Goal: Navigation & Orientation: Find specific page/section

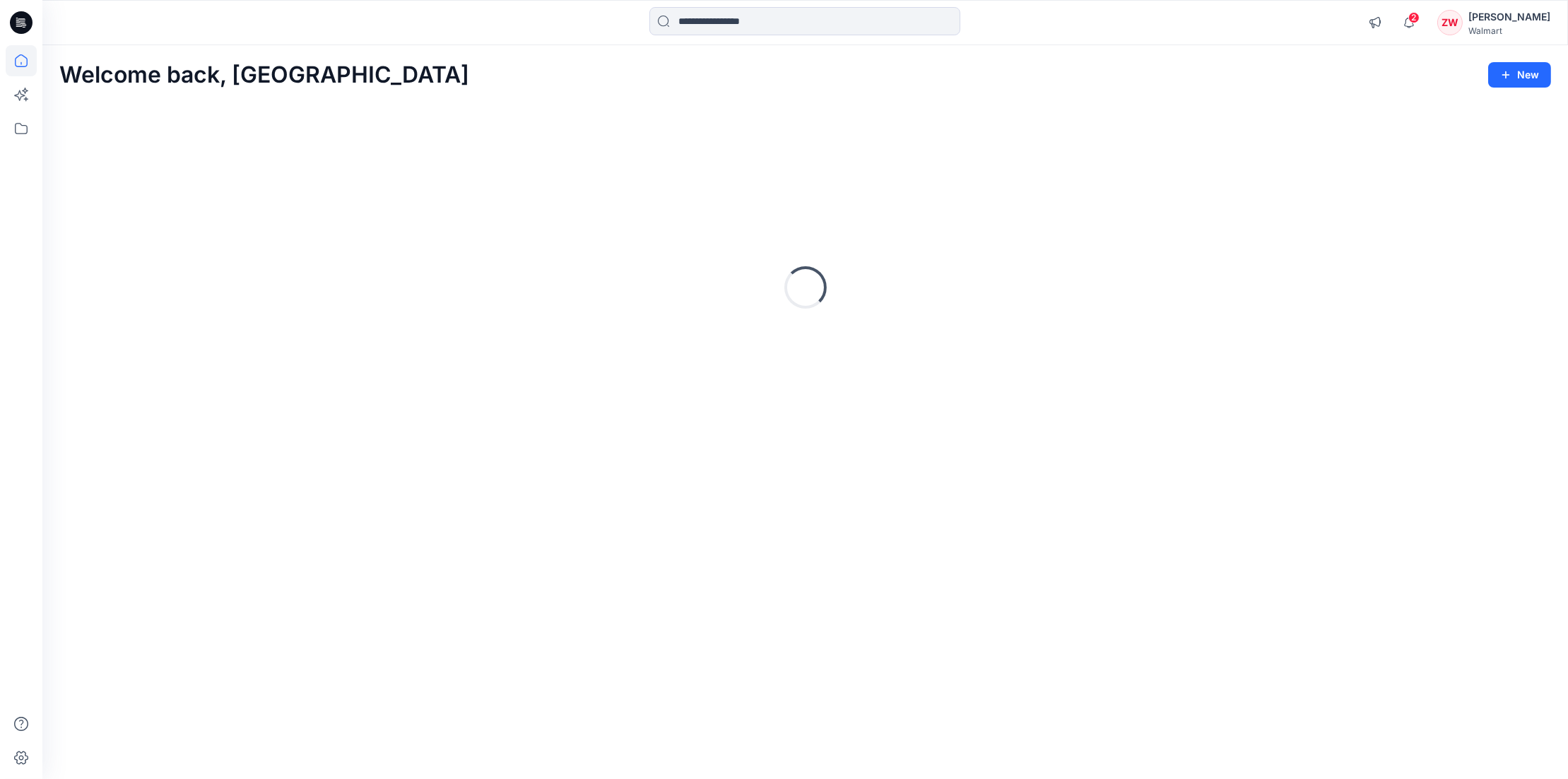
click at [557, 83] on div "Welcome back, Zhonglin New" at bounding box center [805, 75] width 1492 height 26
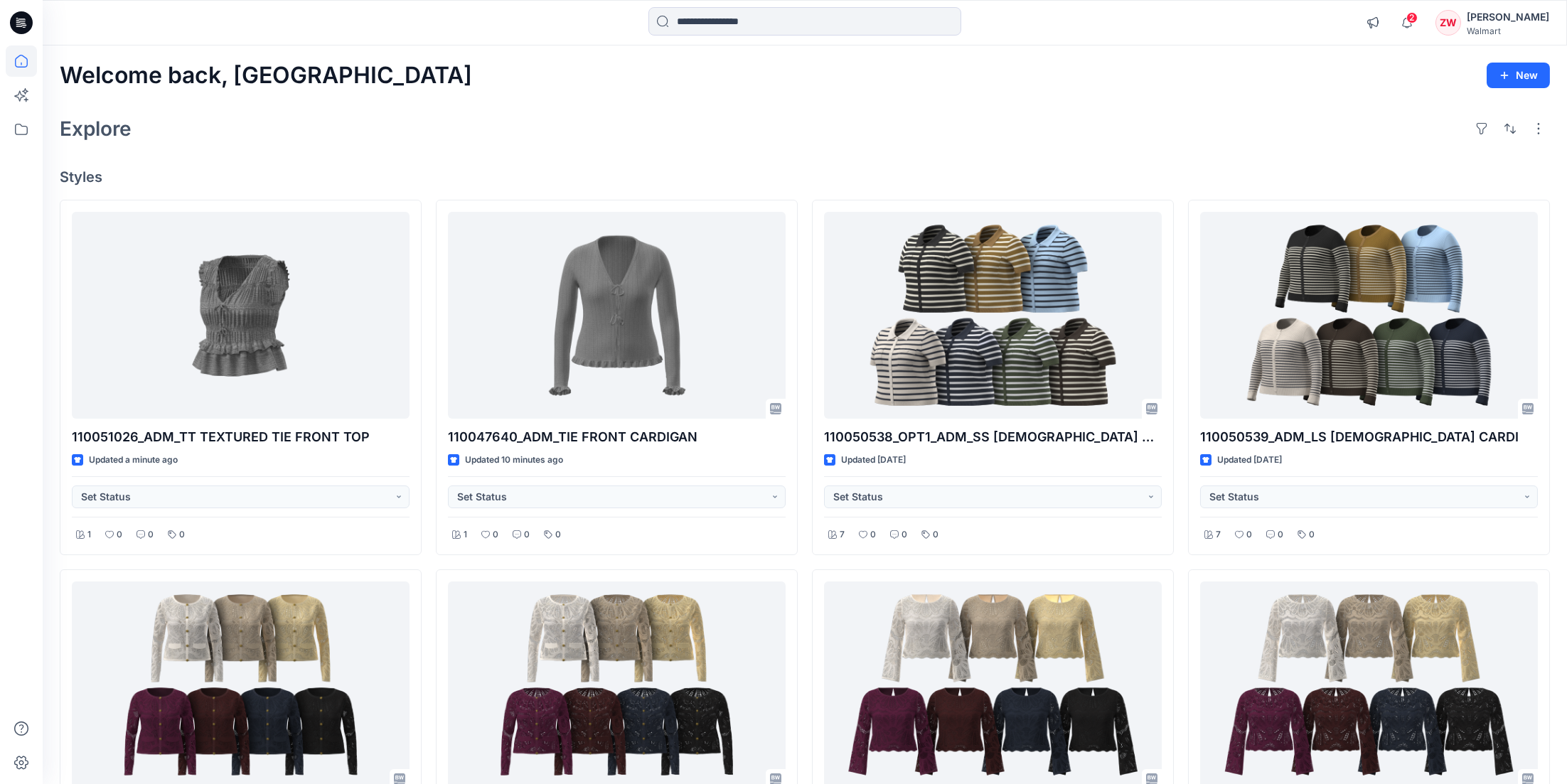
click at [583, 152] on div "Welcome back, Zhonglin New Explore Styles 110051026_ADM_TT TEXTURED TIE FRONT T…" at bounding box center [805, 704] width 1525 height 1317
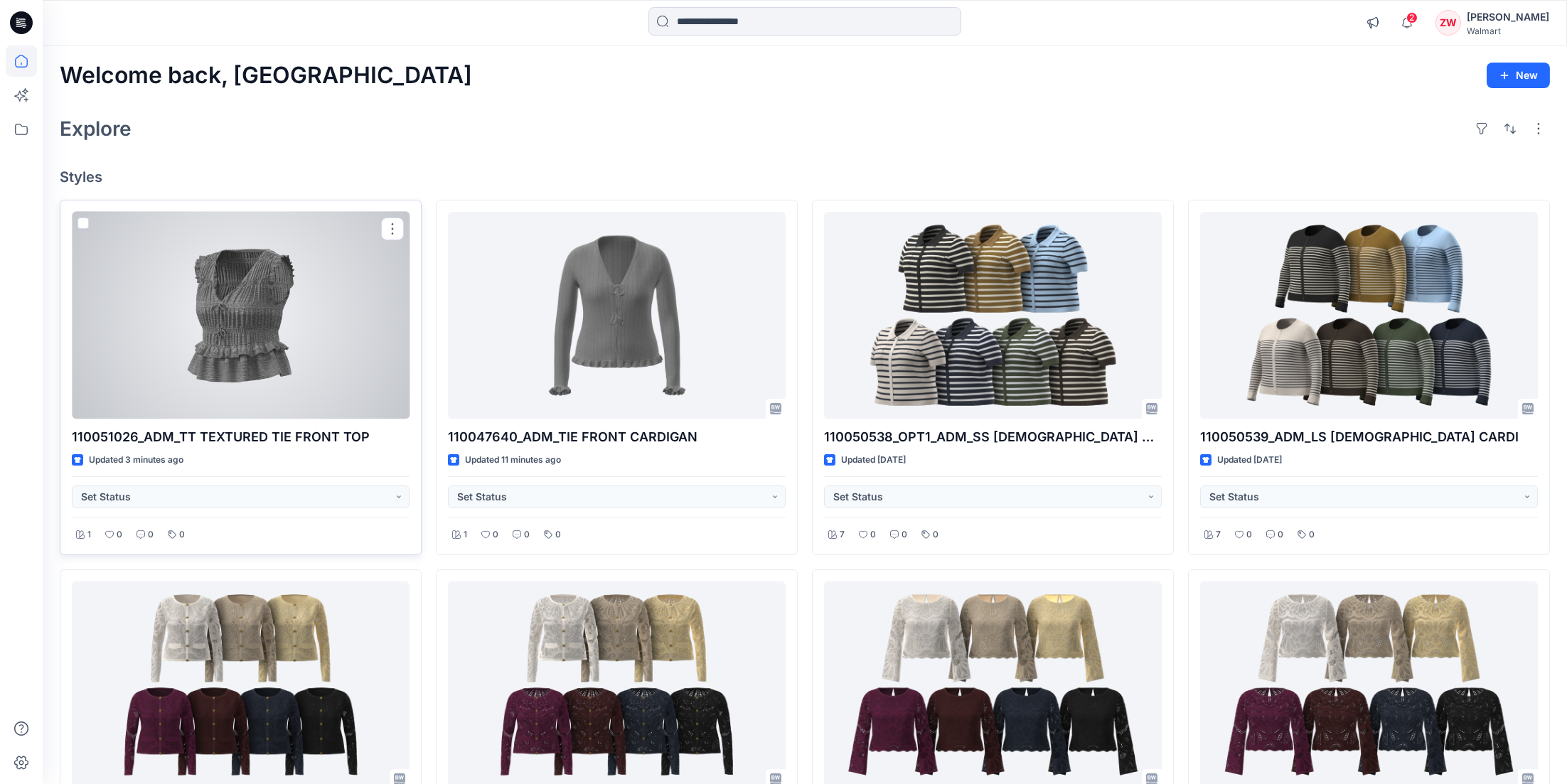
click at [256, 340] on div at bounding box center [240, 315] width 337 height 208
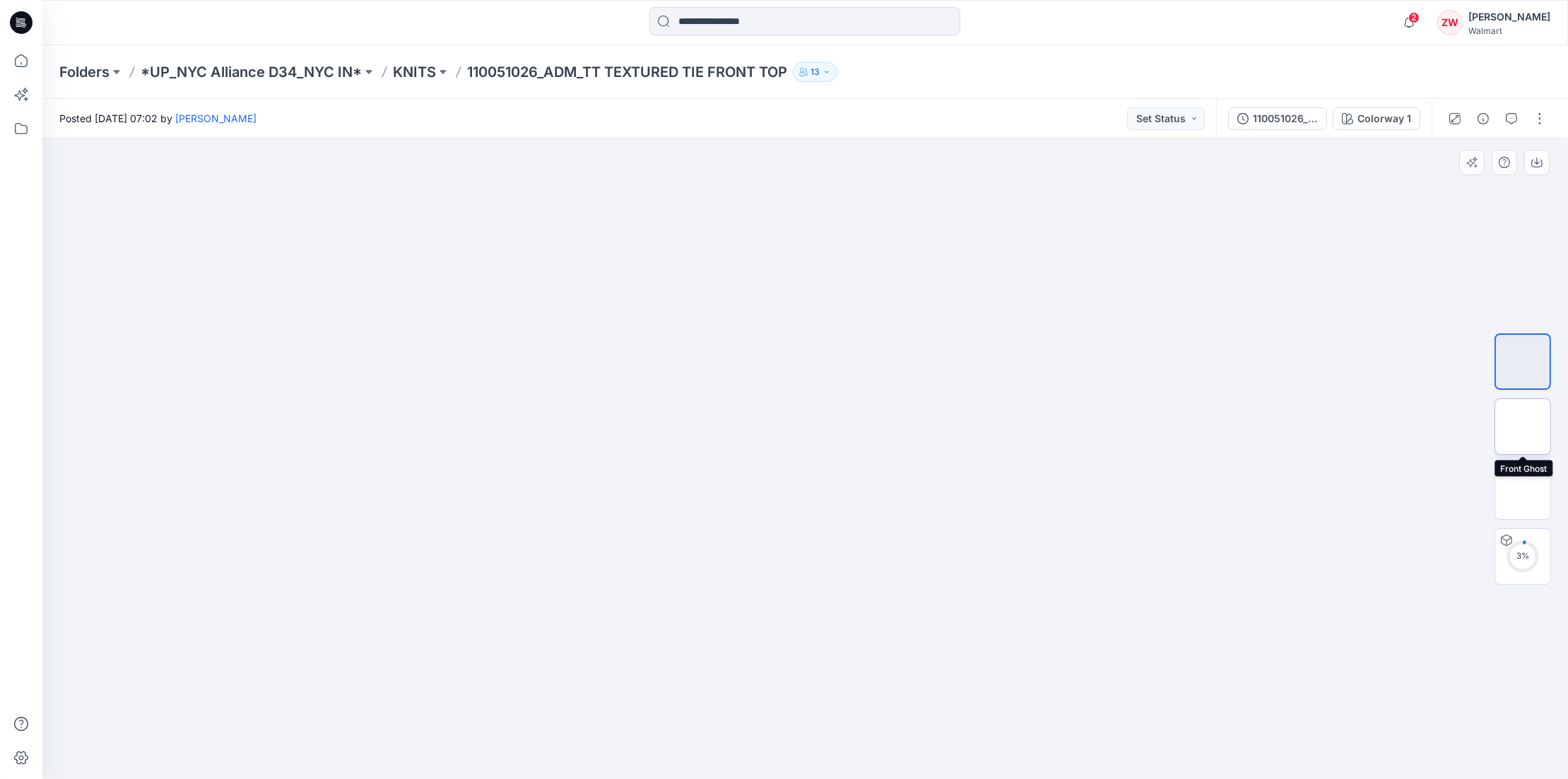
click at [1523, 427] on img at bounding box center [1523, 427] width 0 height 0
click at [1523, 492] on img at bounding box center [1523, 492] width 0 height 0
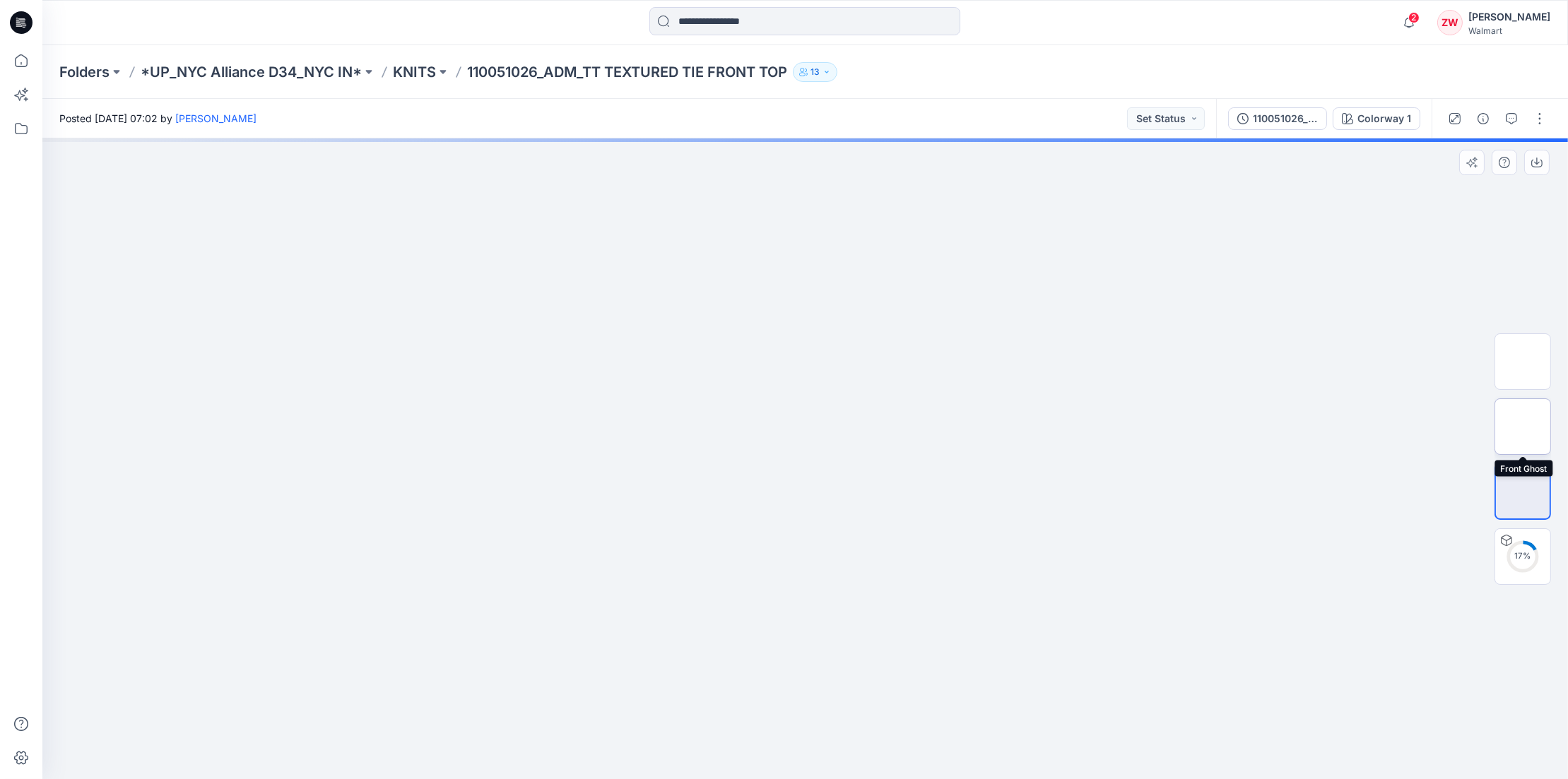
click at [1523, 427] on img at bounding box center [1523, 427] width 0 height 0
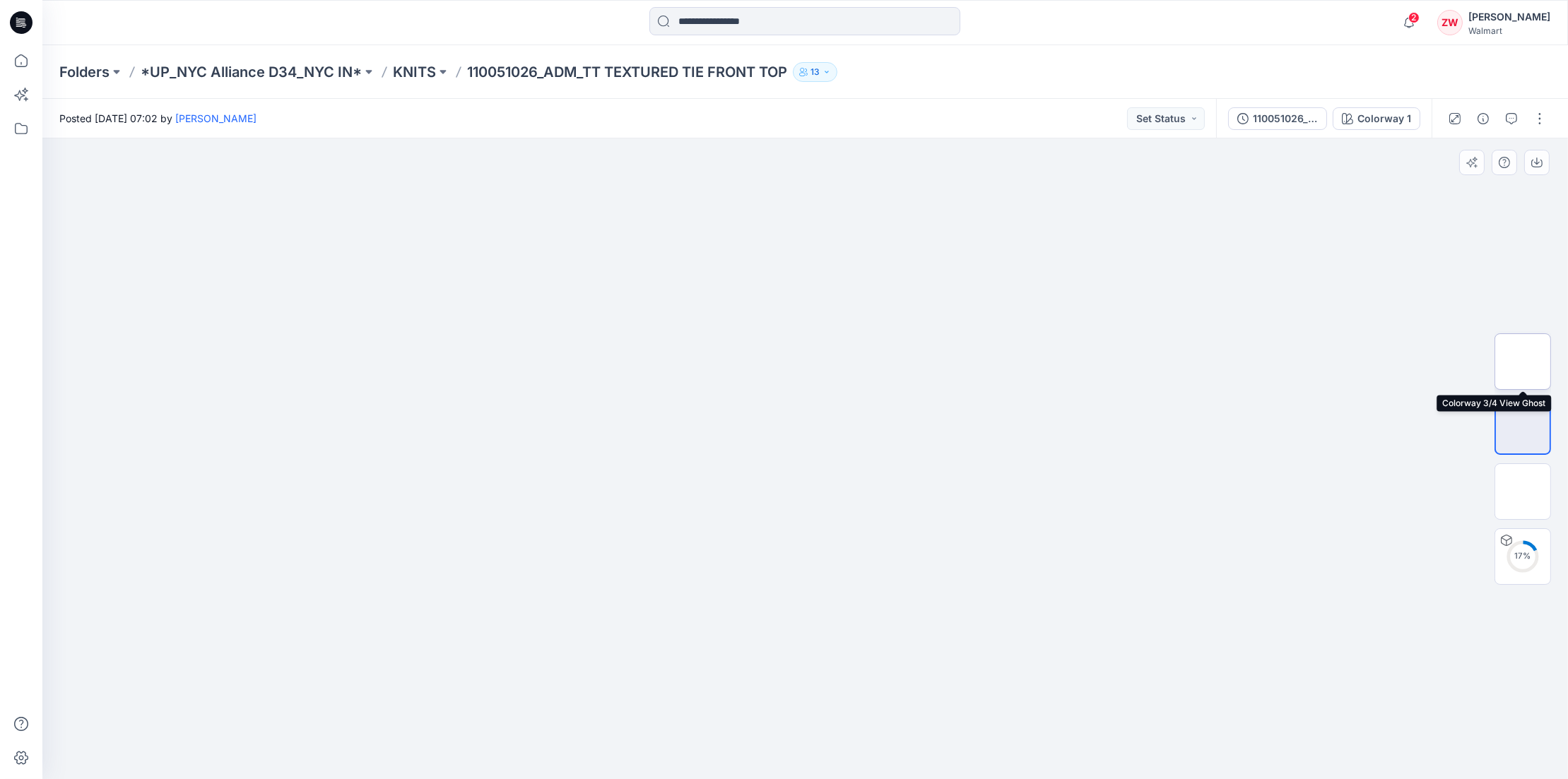
click at [1523, 361] on img at bounding box center [1523, 361] width 0 height 0
click at [1523, 427] on img at bounding box center [1523, 427] width 0 height 0
click at [1523, 492] on img at bounding box center [1523, 492] width 0 height 0
click at [413, 67] on p "KNITS" at bounding box center [414, 72] width 43 height 19
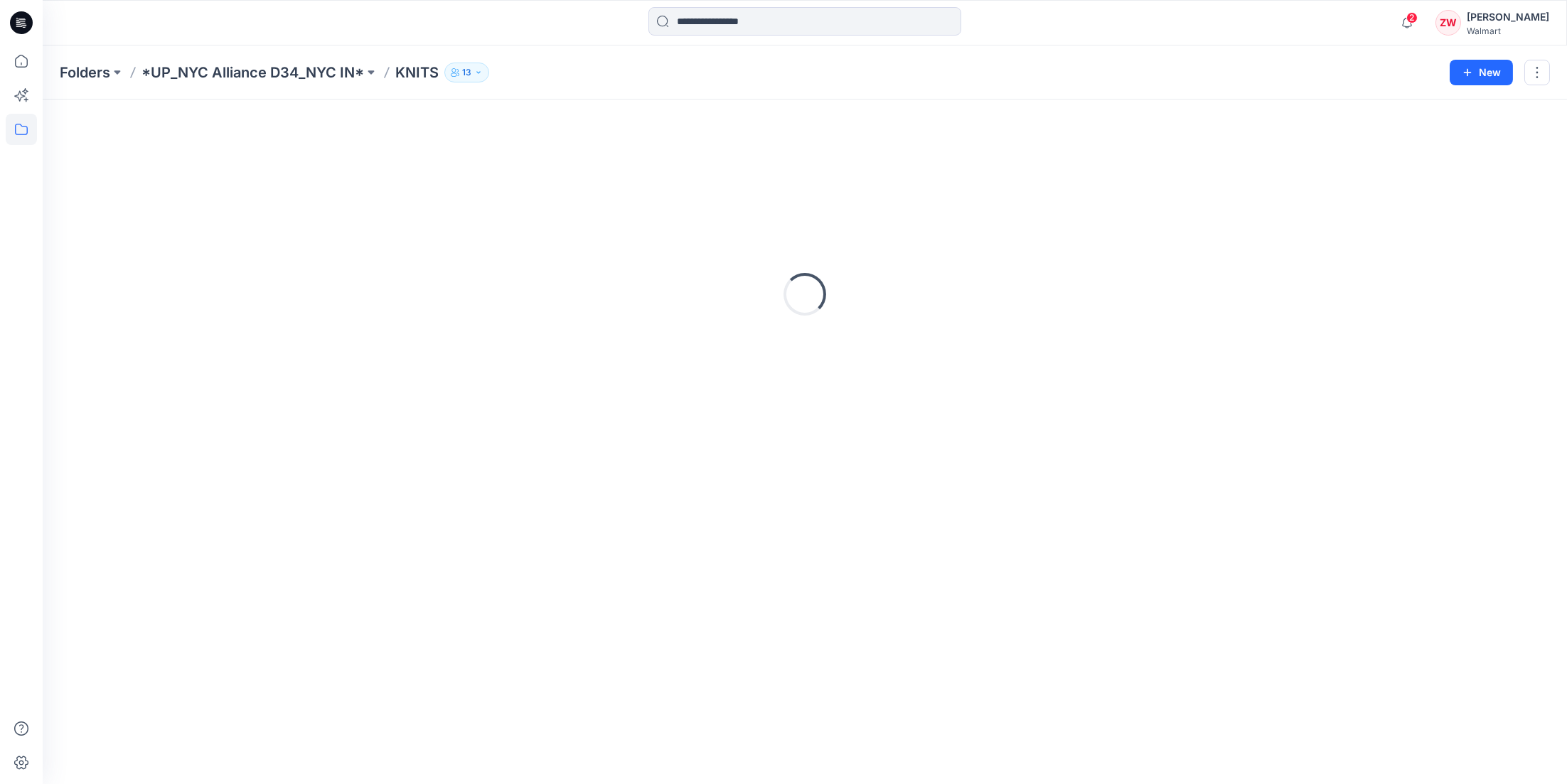
click at [802, 113] on div "Loading..." at bounding box center [805, 441] width 1525 height 684
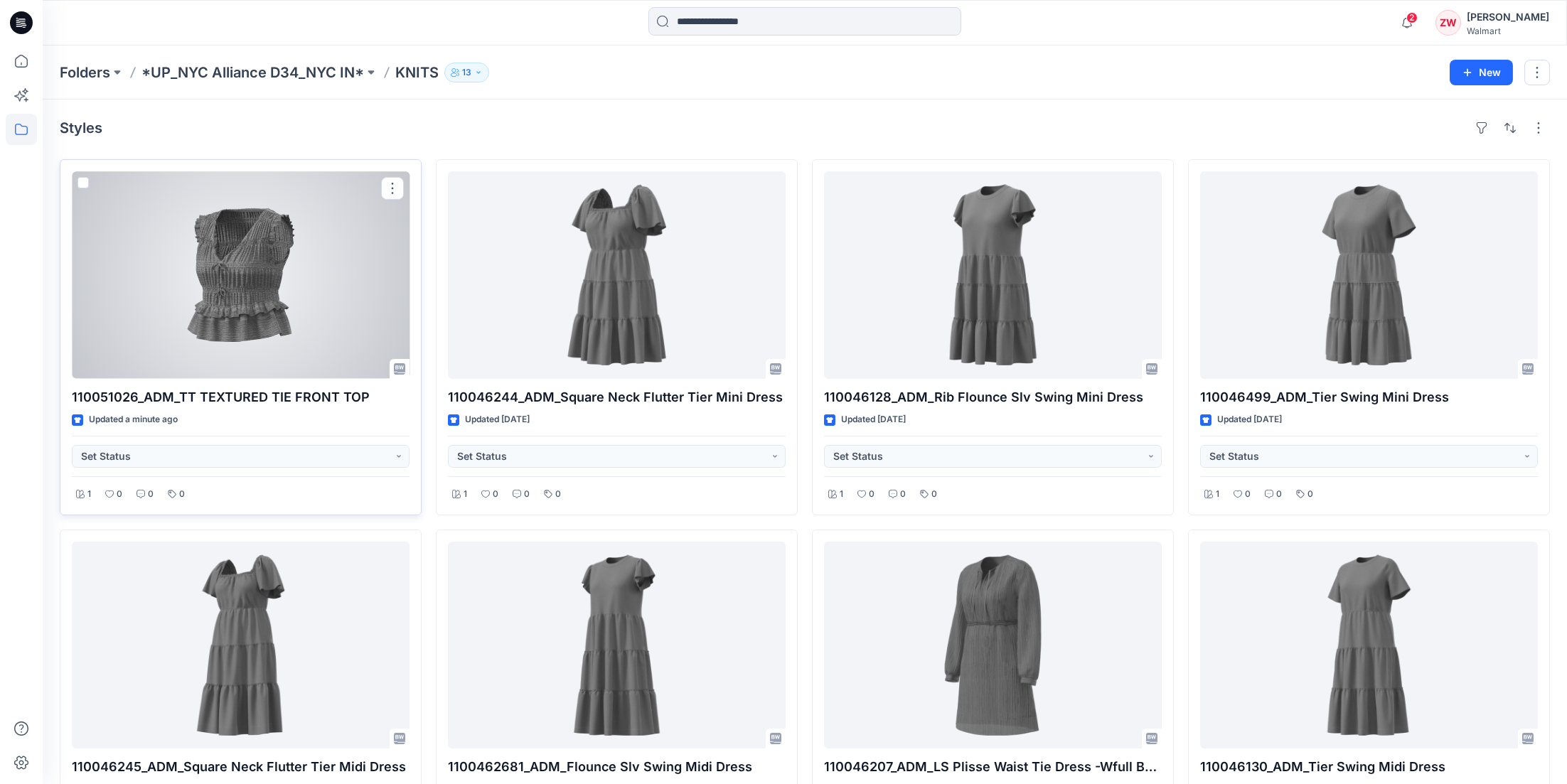
click at [267, 263] on div at bounding box center [240, 275] width 337 height 208
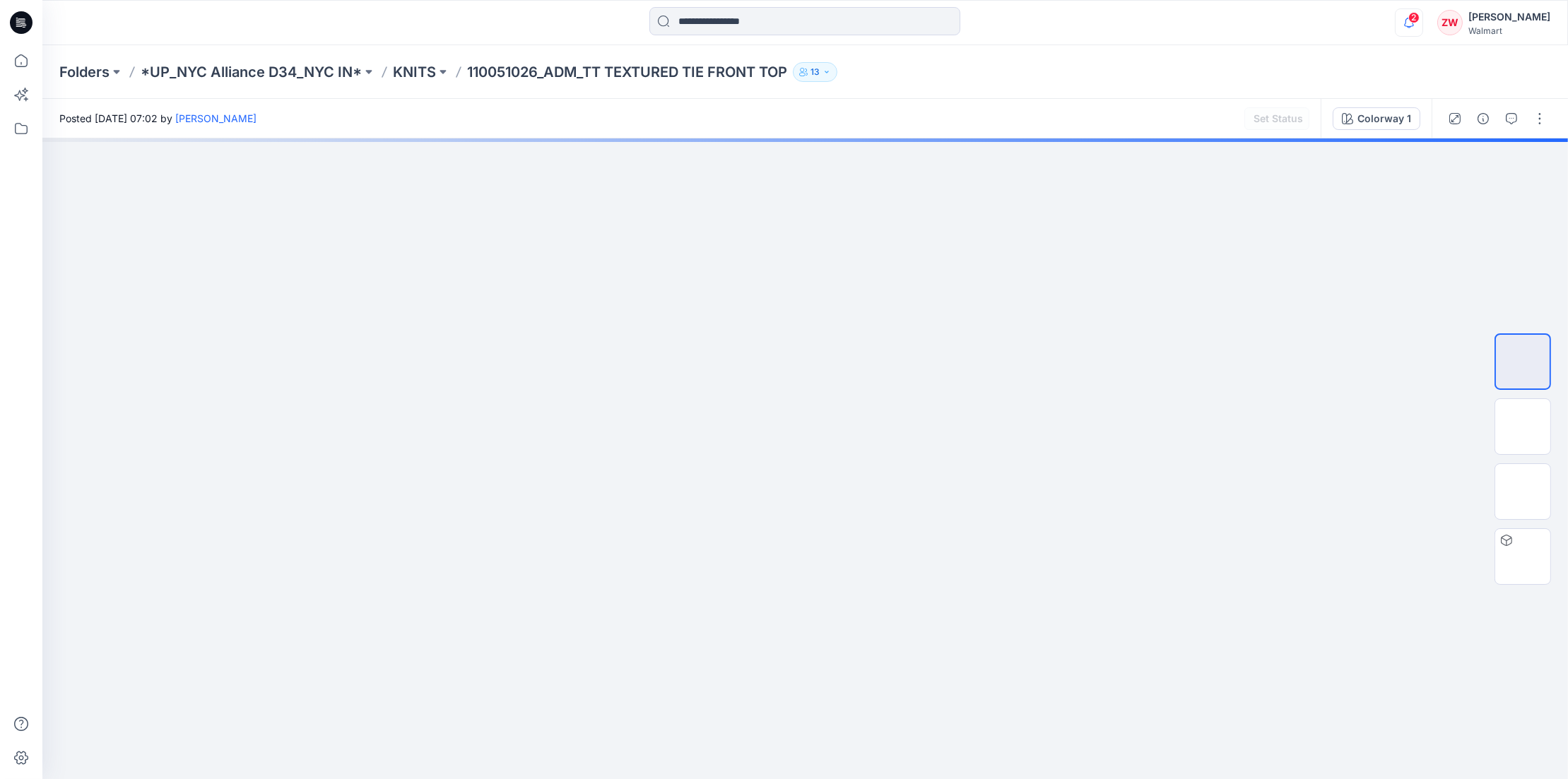
click at [1414, 22] on icon "button" at bounding box center [1409, 22] width 27 height 28
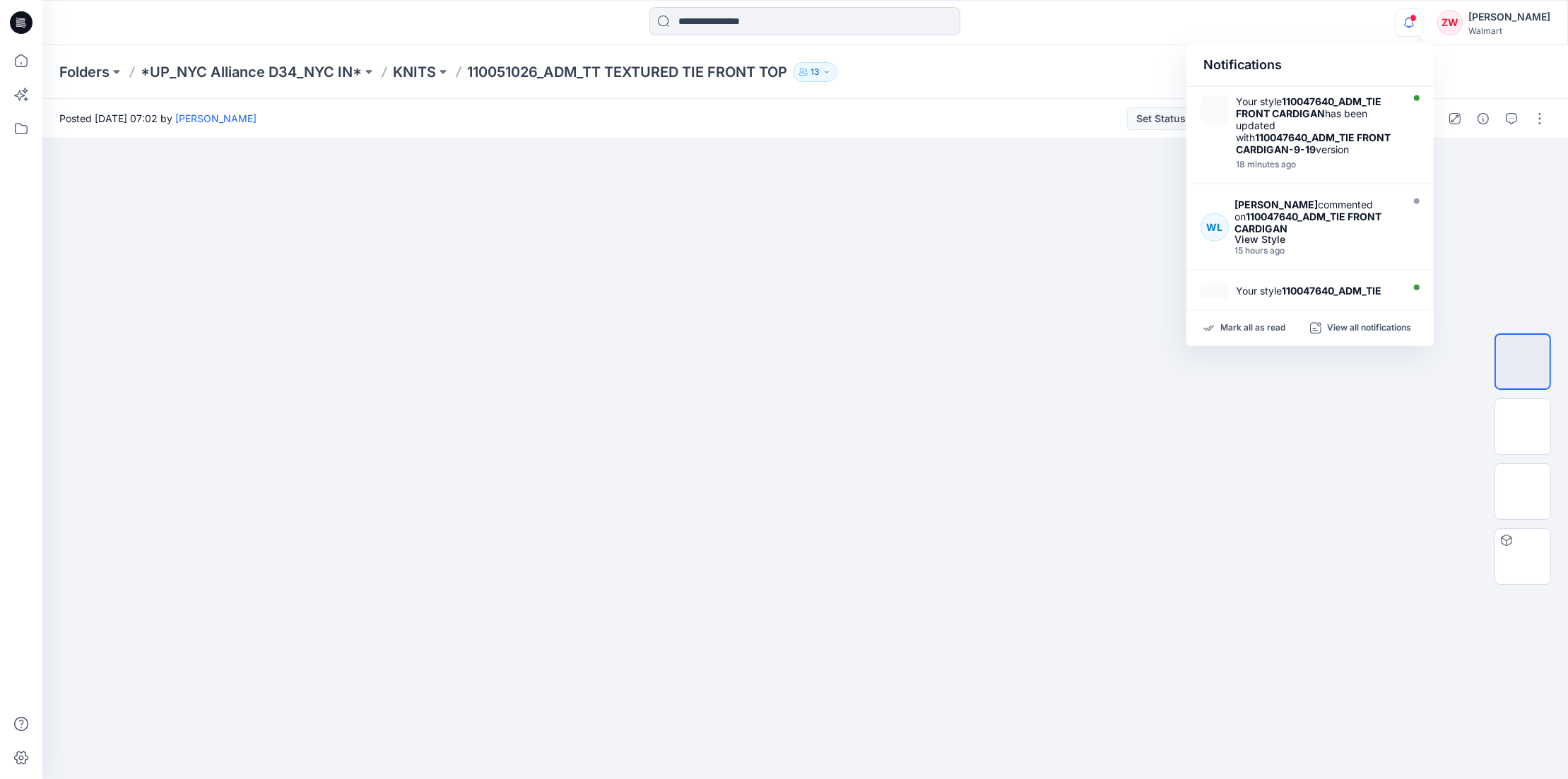
click at [1157, 25] on div at bounding box center [805, 22] width 762 height 31
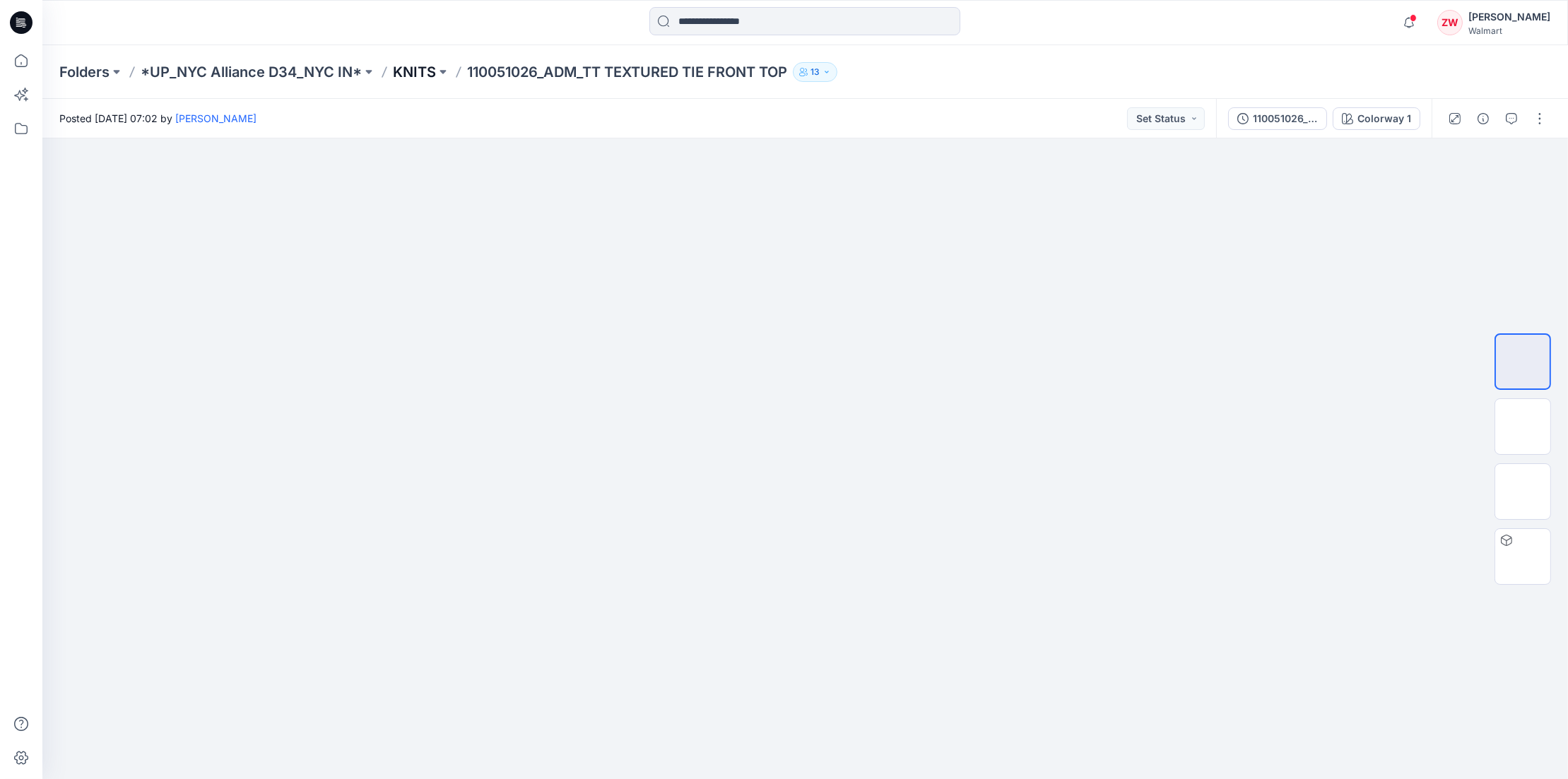
click at [421, 71] on p "KNITS" at bounding box center [414, 72] width 43 height 19
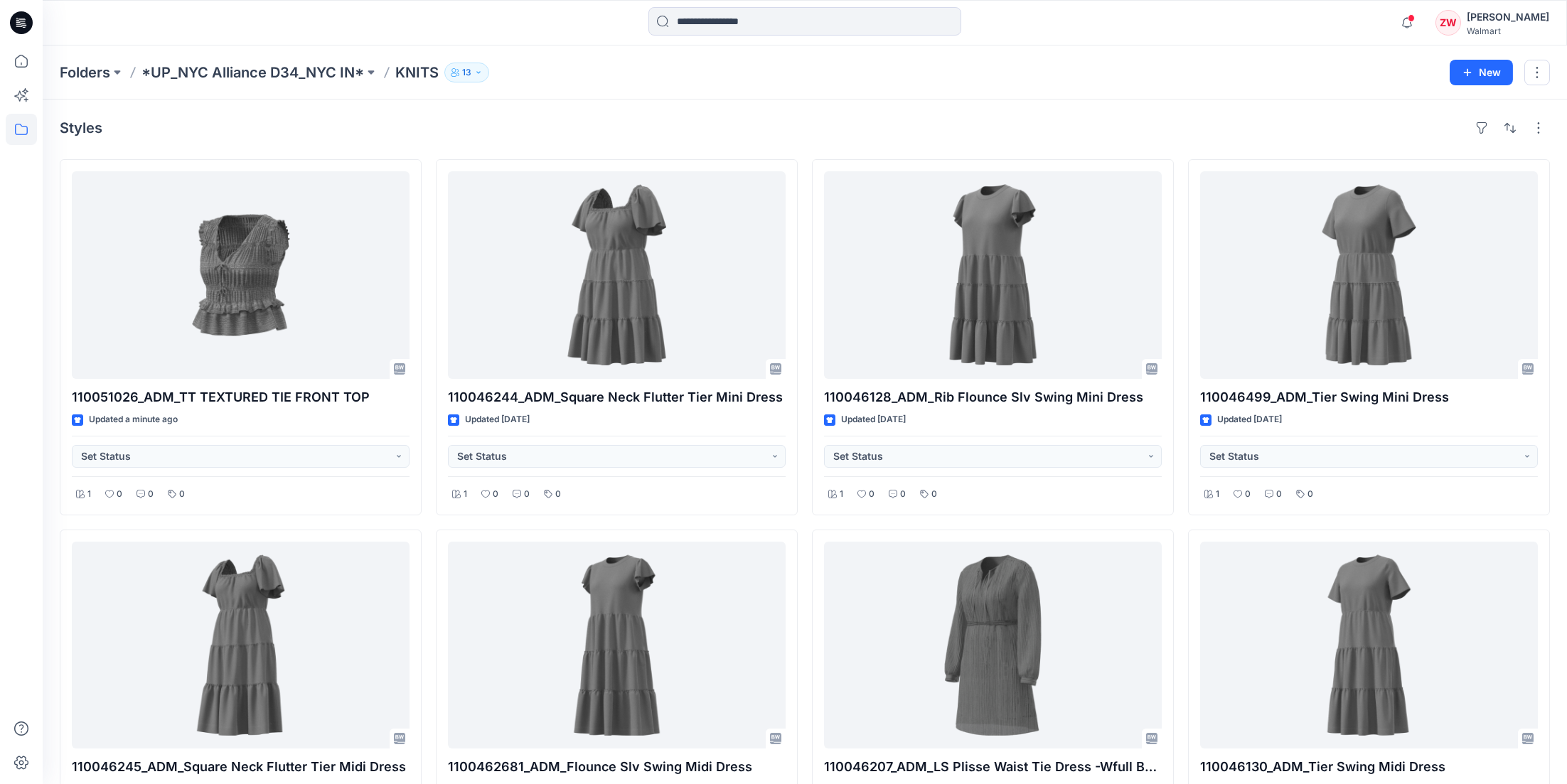
click at [555, 78] on div "Folders *UP_NYC Alliance D34_NYC IN* KNITS 13" at bounding box center [750, 72] width 1380 height 20
click at [1082, 77] on div "Folders *UP_NYC Alliance D34_NYC IN* KNITS 13" at bounding box center [750, 72] width 1380 height 20
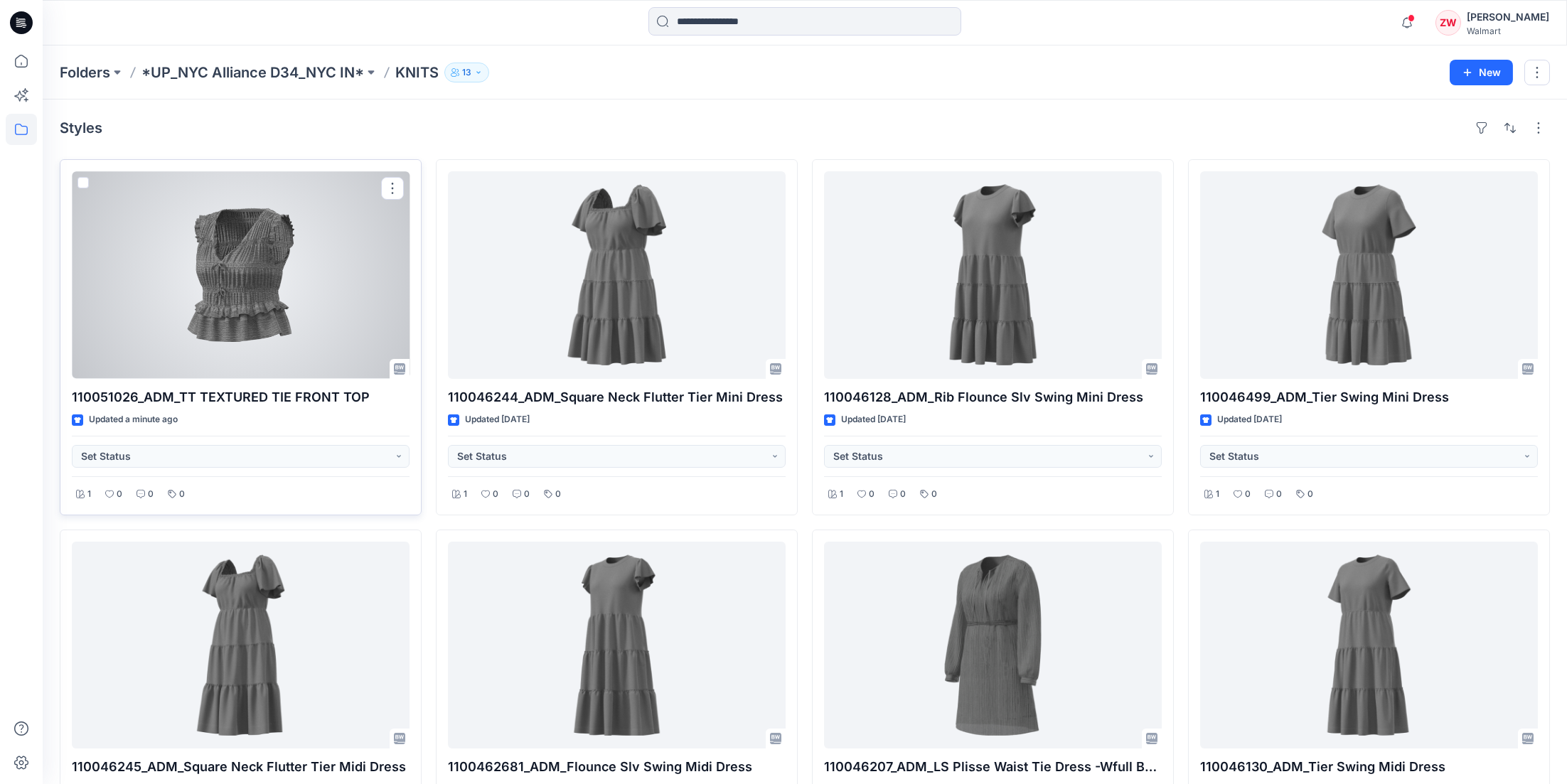
click at [191, 265] on div at bounding box center [240, 275] width 337 height 208
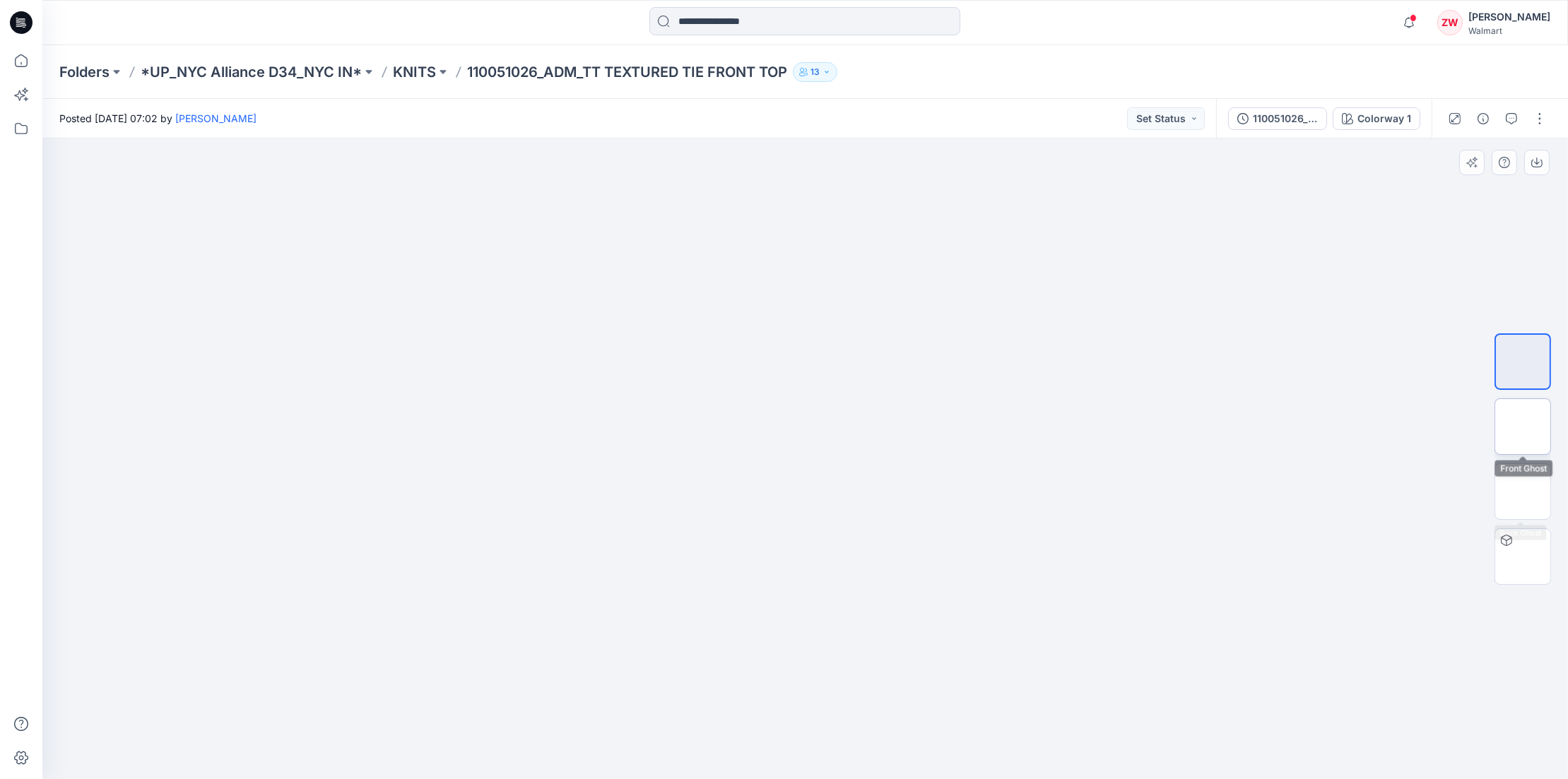
click at [1523, 427] on img at bounding box center [1523, 427] width 0 height 0
click at [402, 75] on p "KNITS" at bounding box center [414, 72] width 43 height 19
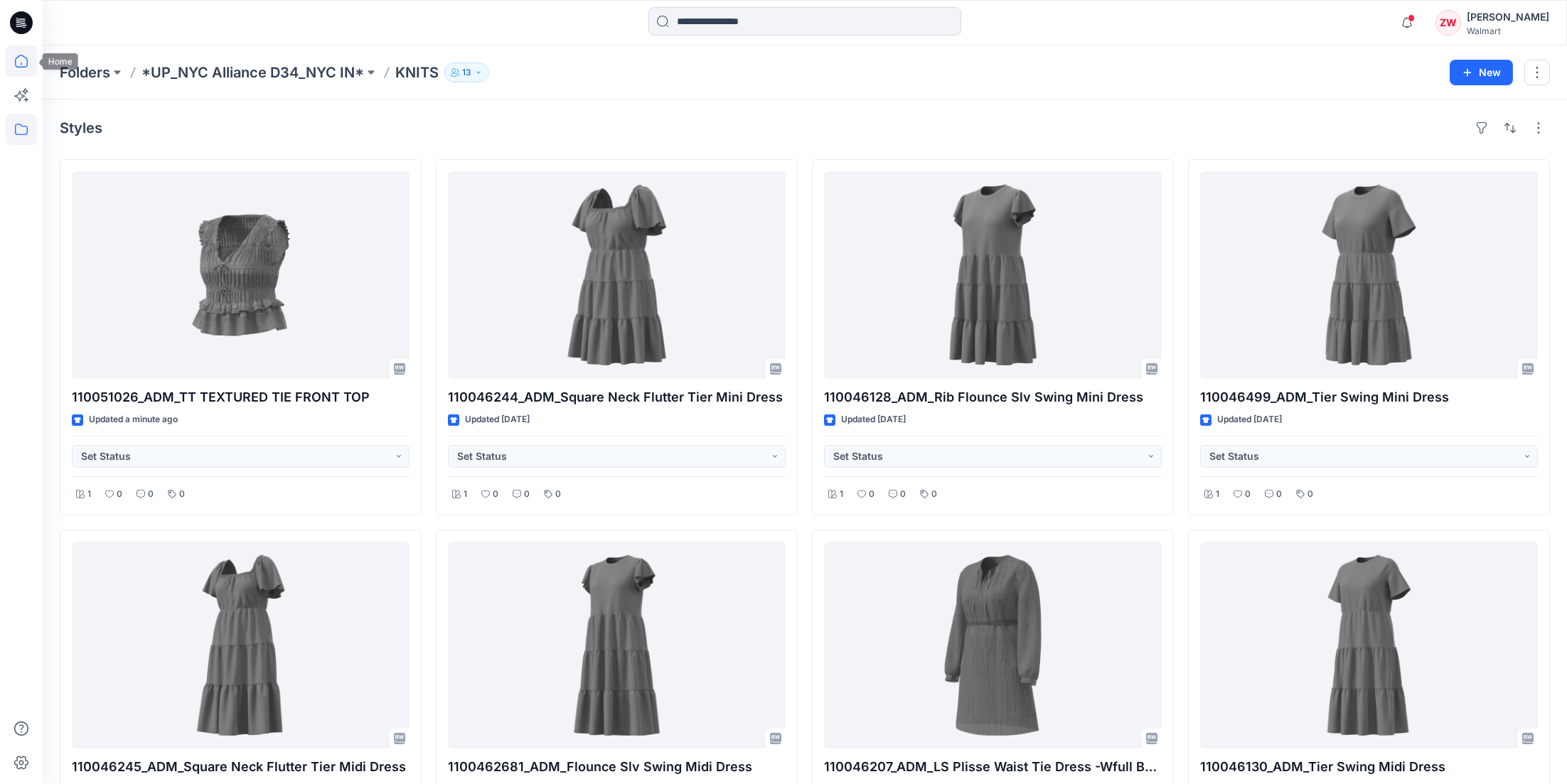
click at [20, 56] on icon at bounding box center [21, 60] width 31 height 31
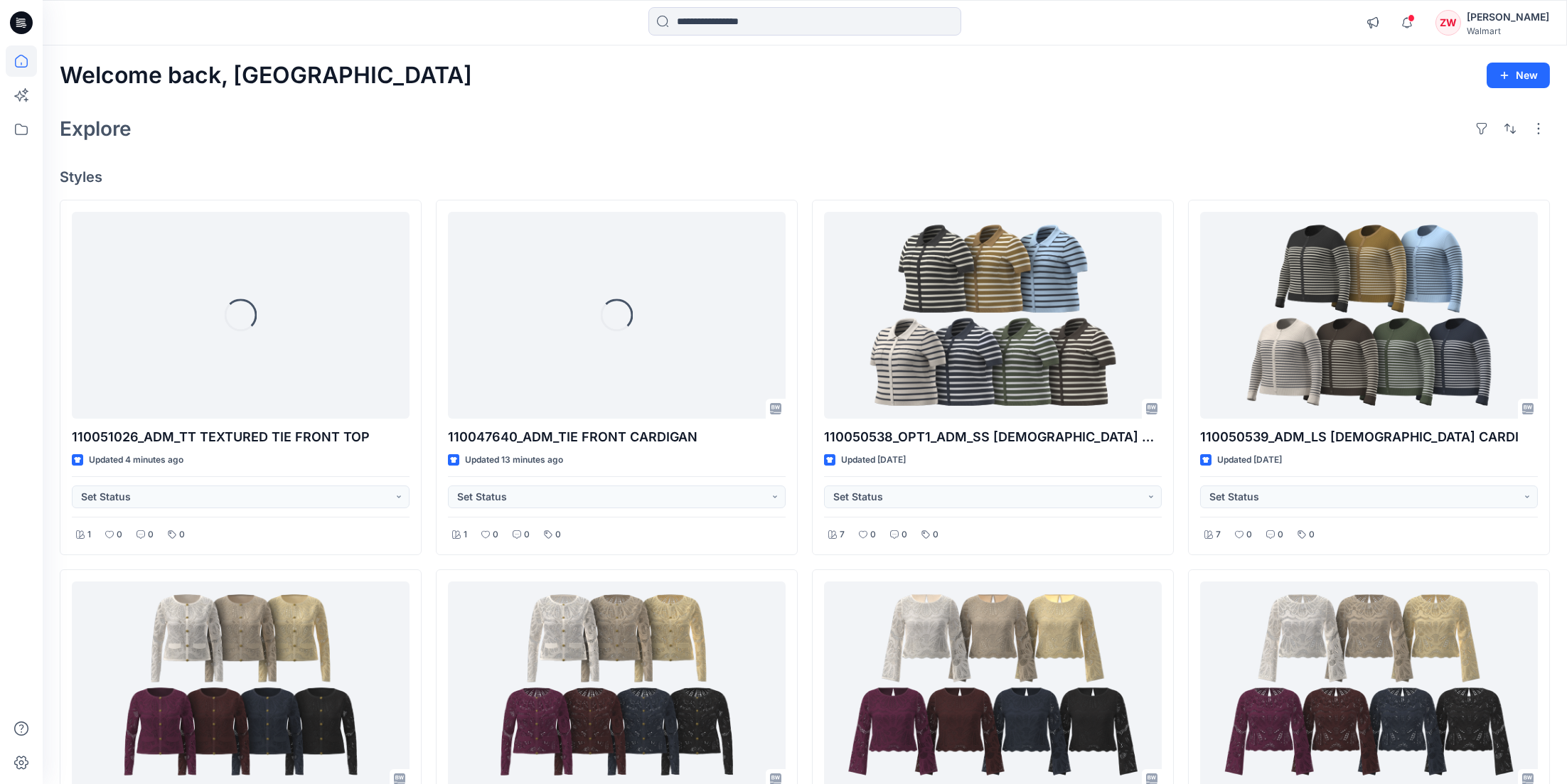
click at [753, 92] on div "Welcome back, [PERSON_NAME] New Explore Styles Loading... 110051026_ADM_TT TEXT…" at bounding box center [805, 704] width 1525 height 1317
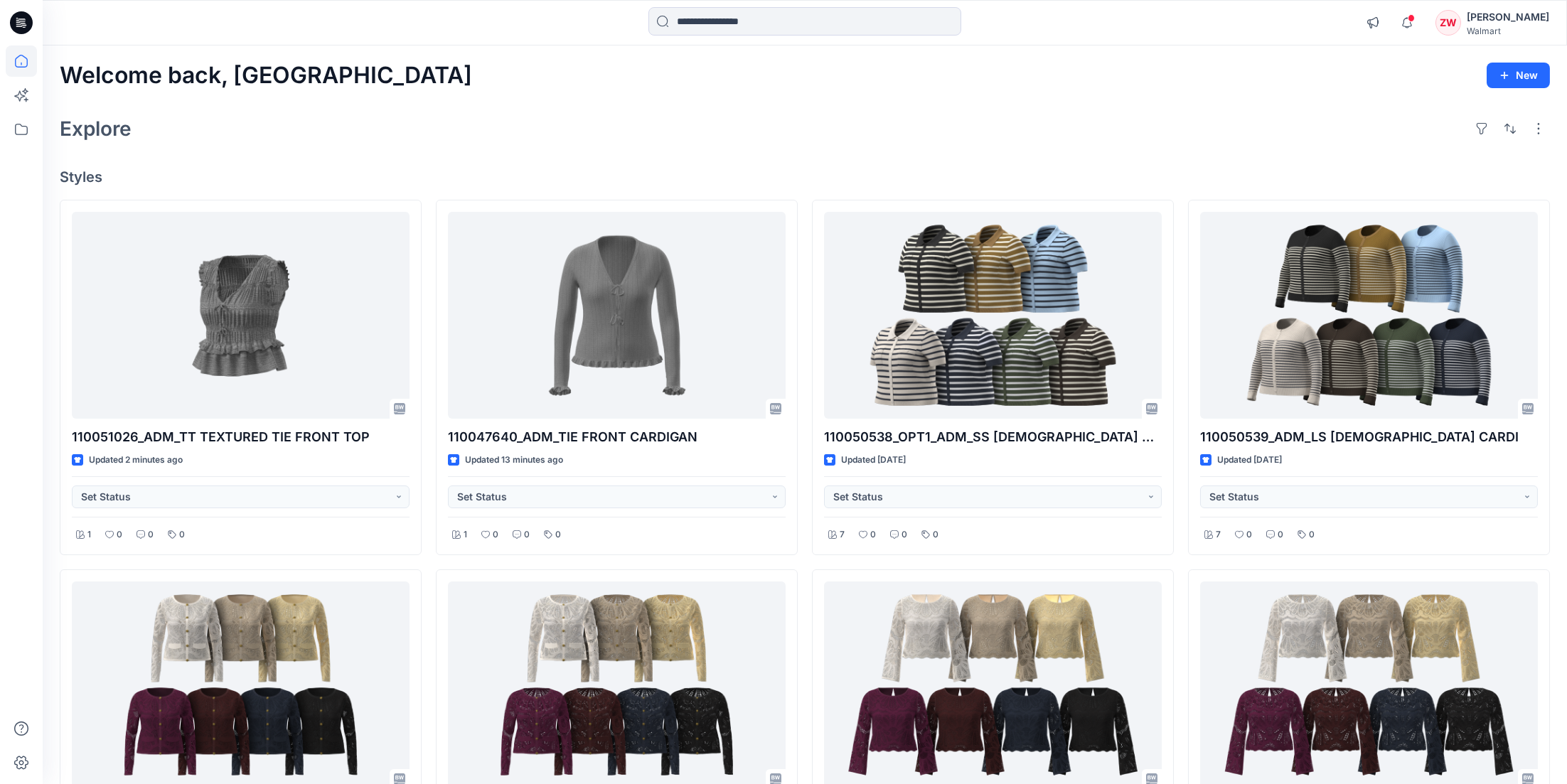
click at [757, 97] on div "Welcome back, Zhonglin New Explore Styles 110051026_ADM_TT TEXTURED TIE FRONT T…" at bounding box center [805, 704] width 1525 height 1317
click at [927, 88] on div "Welcome back, Zhonglin New" at bounding box center [805, 75] width 1490 height 26
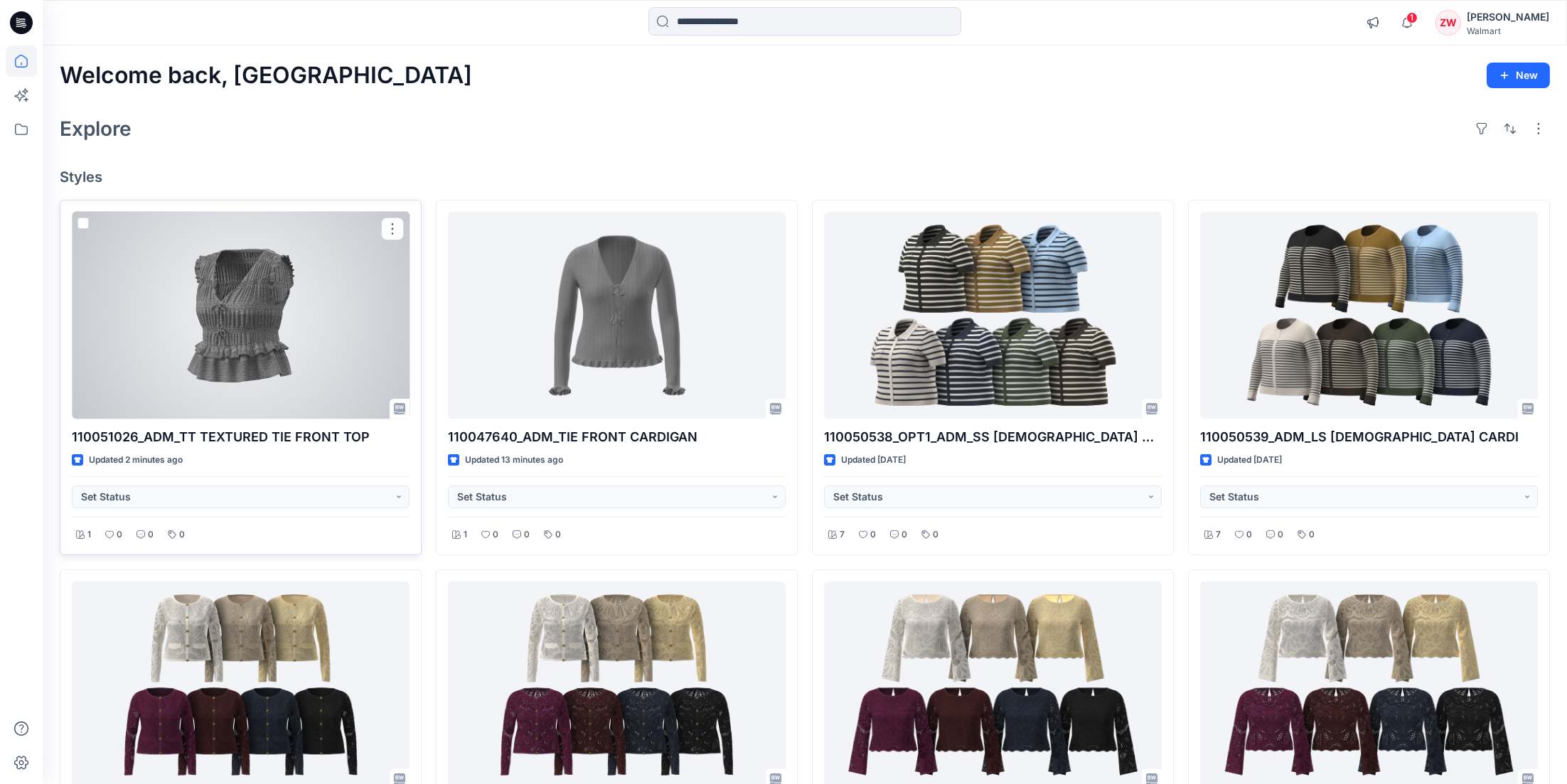
click at [276, 325] on div at bounding box center [240, 315] width 337 height 208
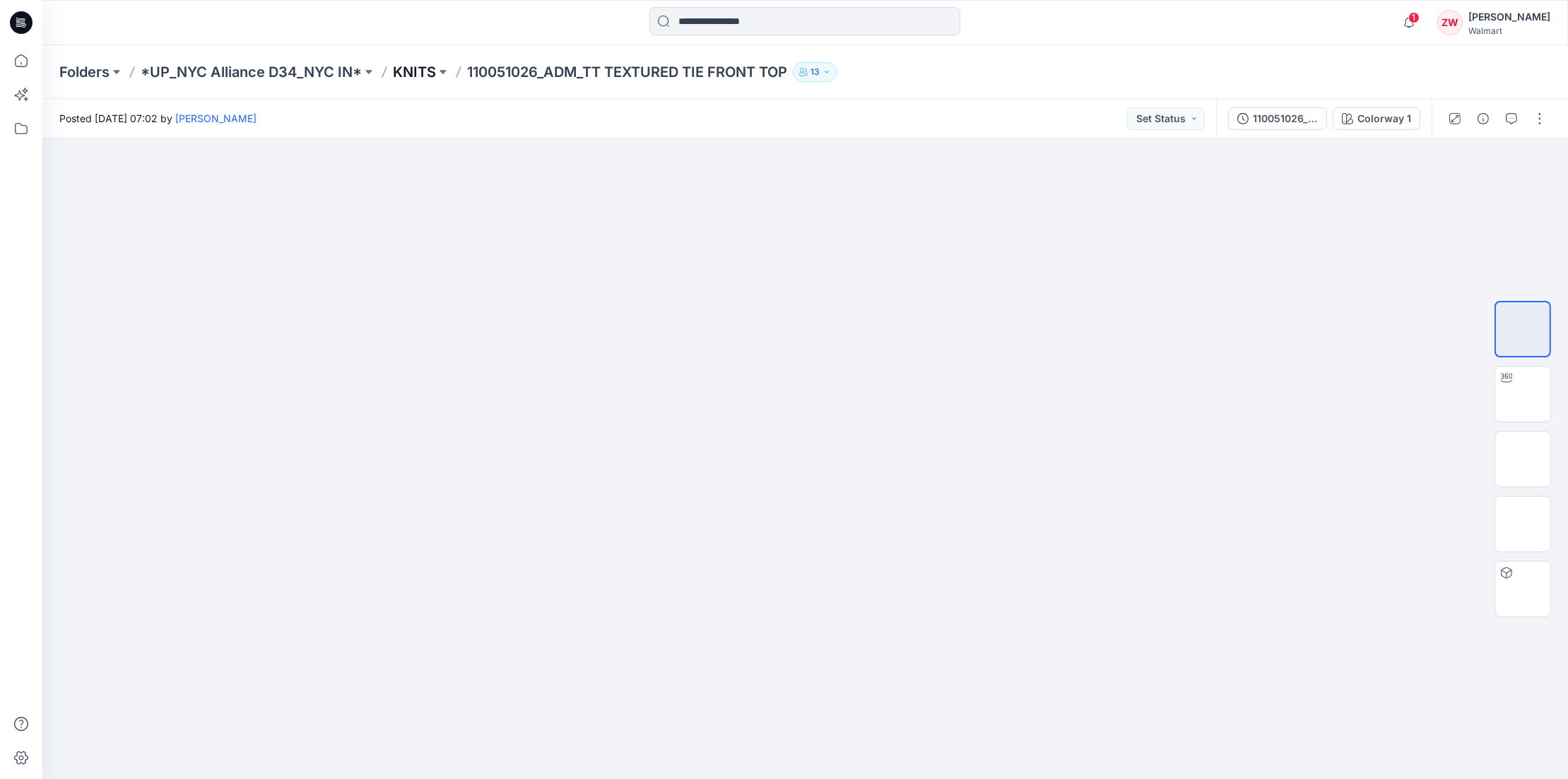
click at [410, 70] on p "KNITS" at bounding box center [414, 72] width 43 height 19
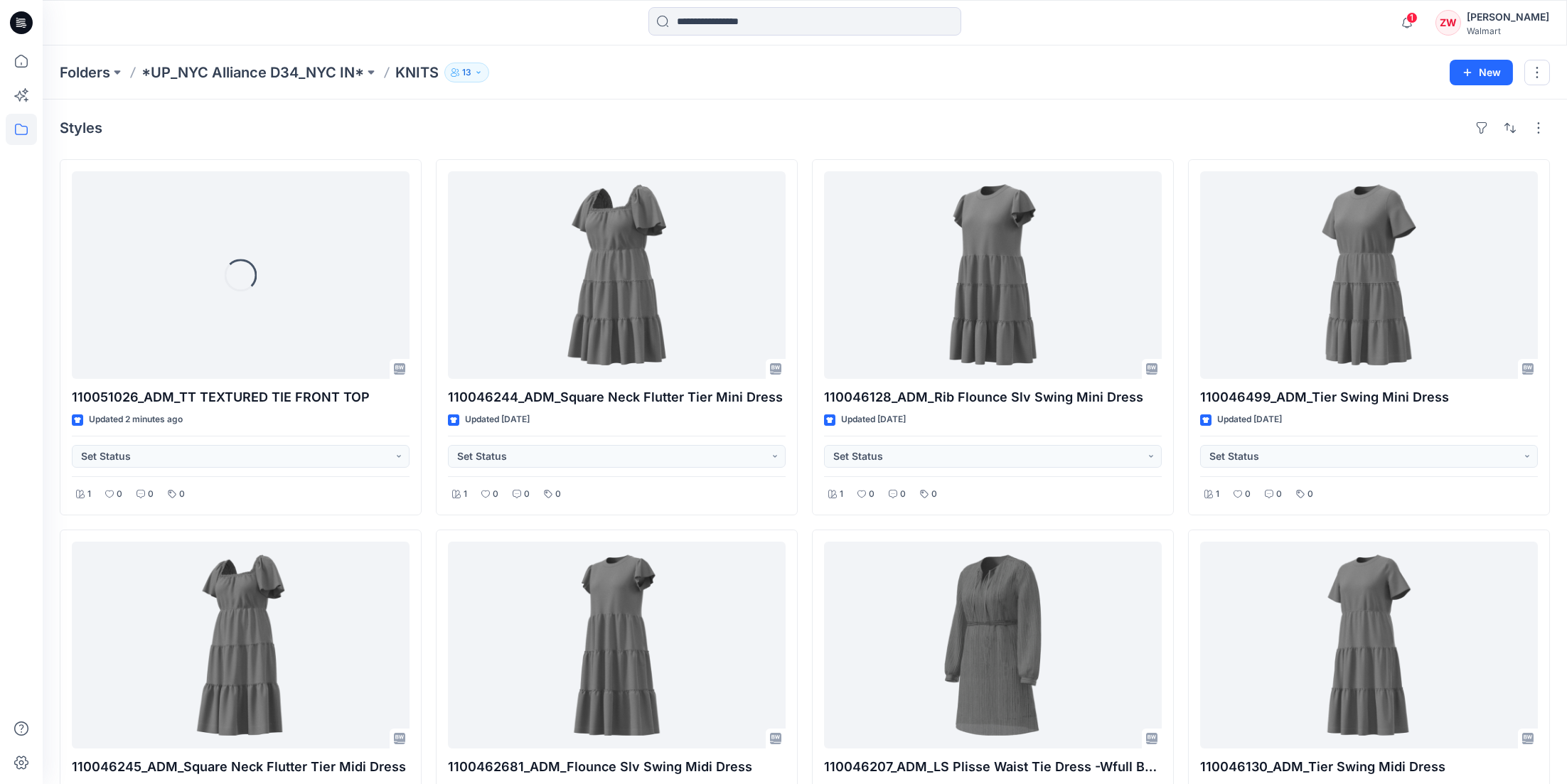
click at [681, 118] on div "Styles" at bounding box center [805, 128] width 1490 height 23
click at [653, 78] on div "Folders *UP_NYC Alliance D34_NYC IN* KNITS 13" at bounding box center [750, 72] width 1380 height 20
click at [1301, 117] on div "Styles" at bounding box center [805, 128] width 1490 height 23
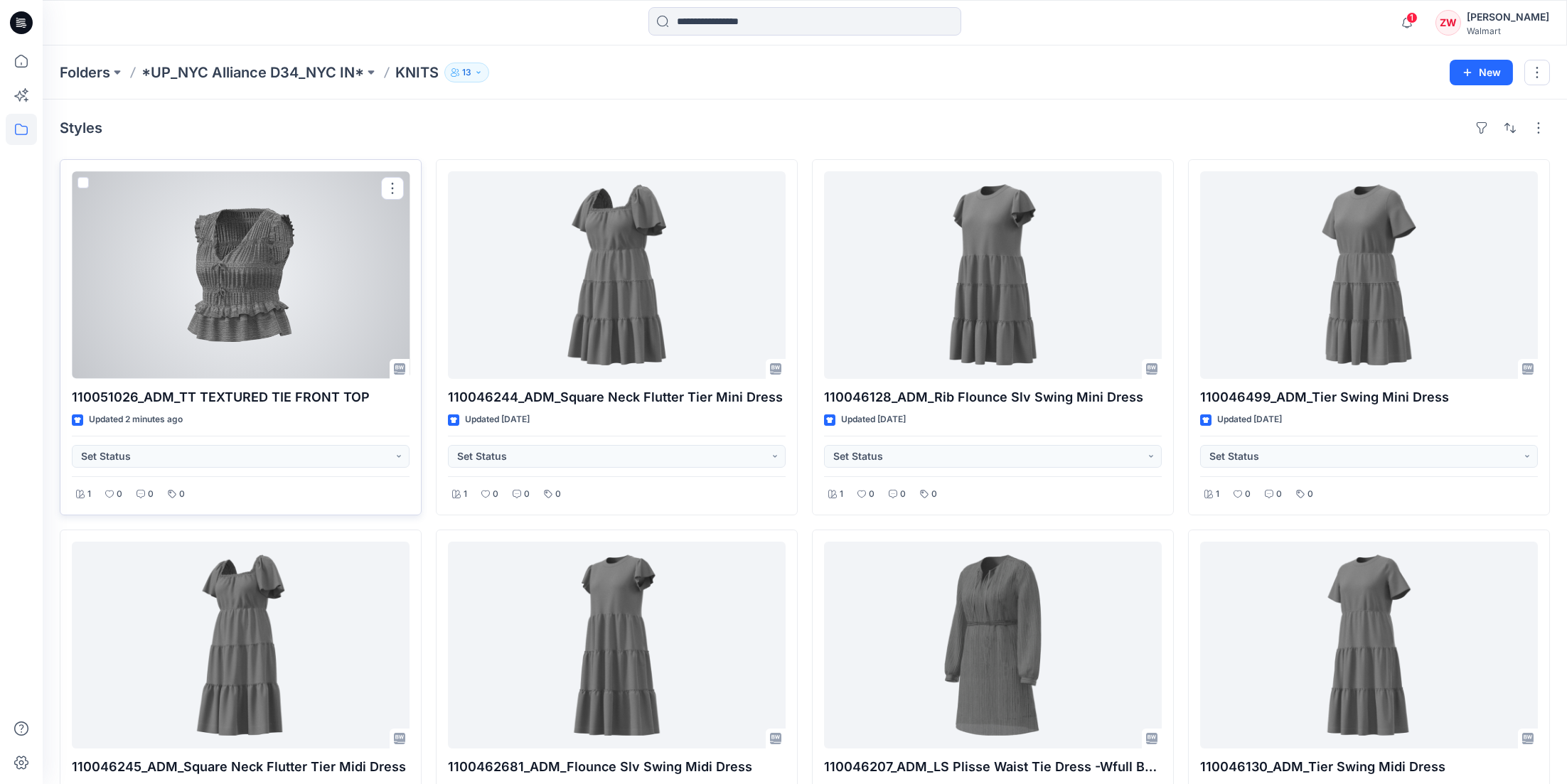
click at [211, 287] on div at bounding box center [240, 275] width 337 height 208
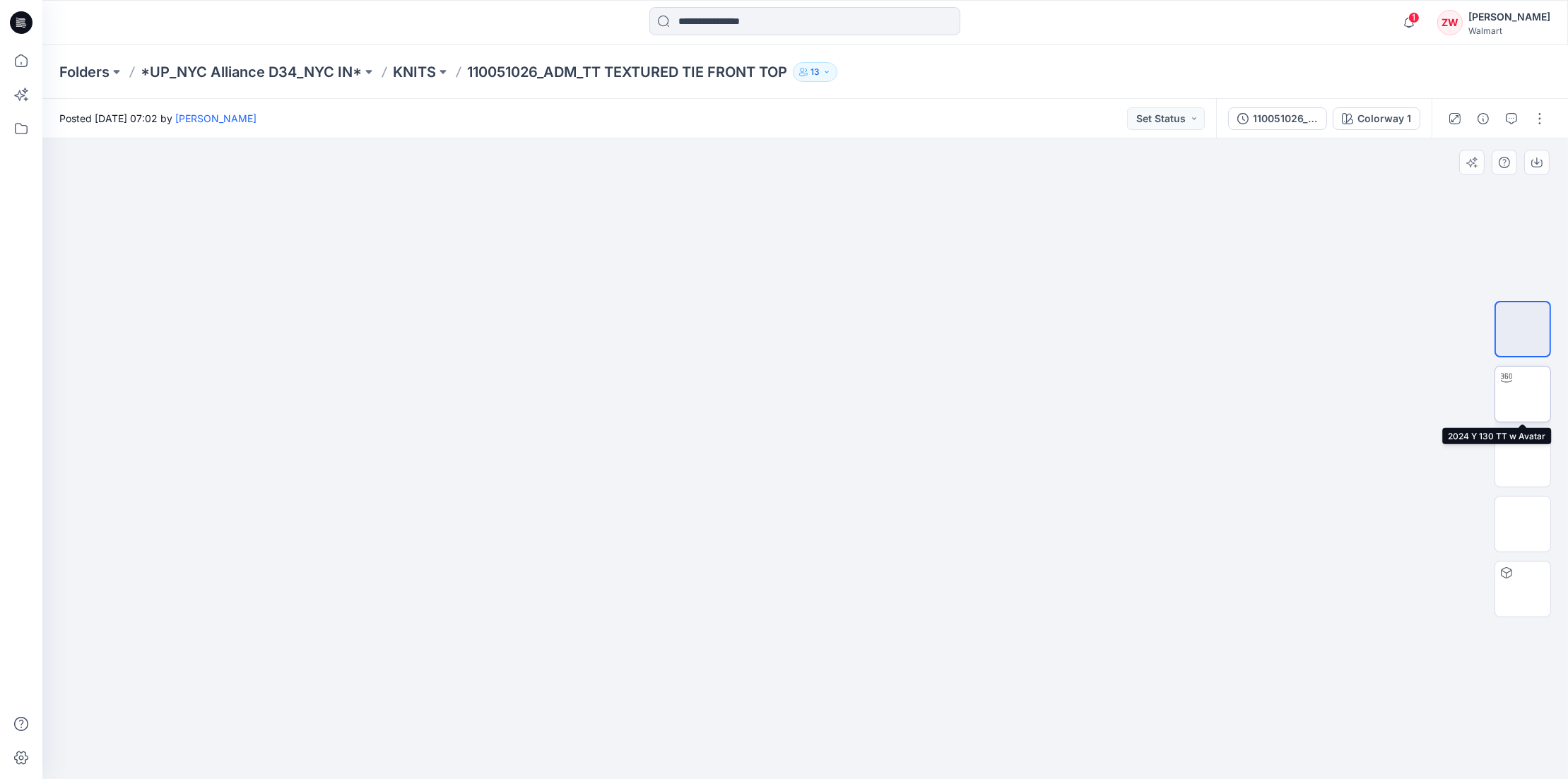
click at [1523, 394] on img at bounding box center [1523, 394] width 0 height 0
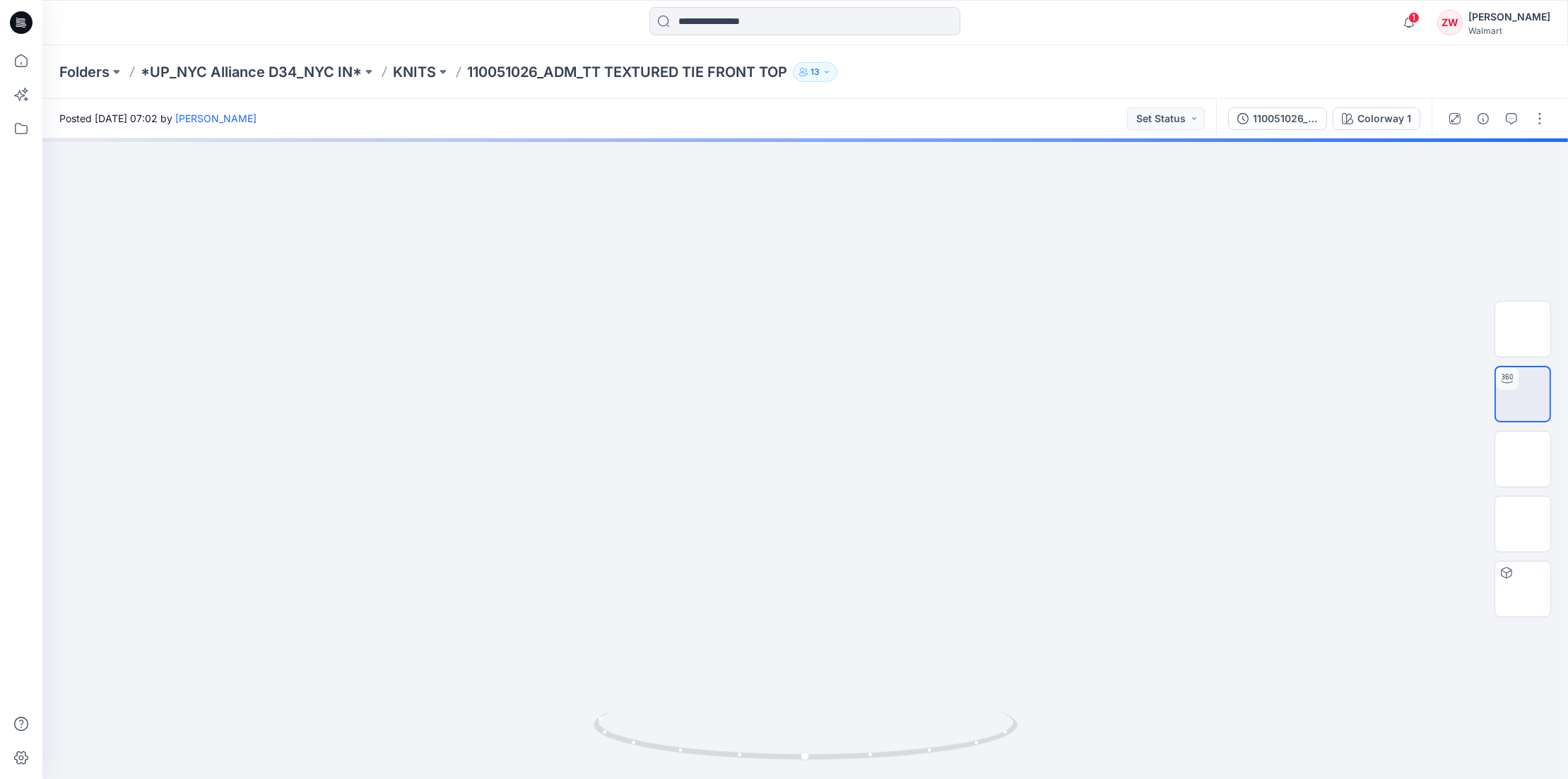
click at [934, 96] on div "Folders *UP_NYC Alliance D34_NYC IN* KNITS 110051026_ADM_TT TEXTURED TIE FRONT …" at bounding box center [806, 72] width 1526 height 54
drag, startPoint x: 801, startPoint y: 544, endPoint x: 801, endPoint y: 428, distance: 116.0
drag, startPoint x: 810, startPoint y: 366, endPoint x: 813, endPoint y: 435, distance: 69.1
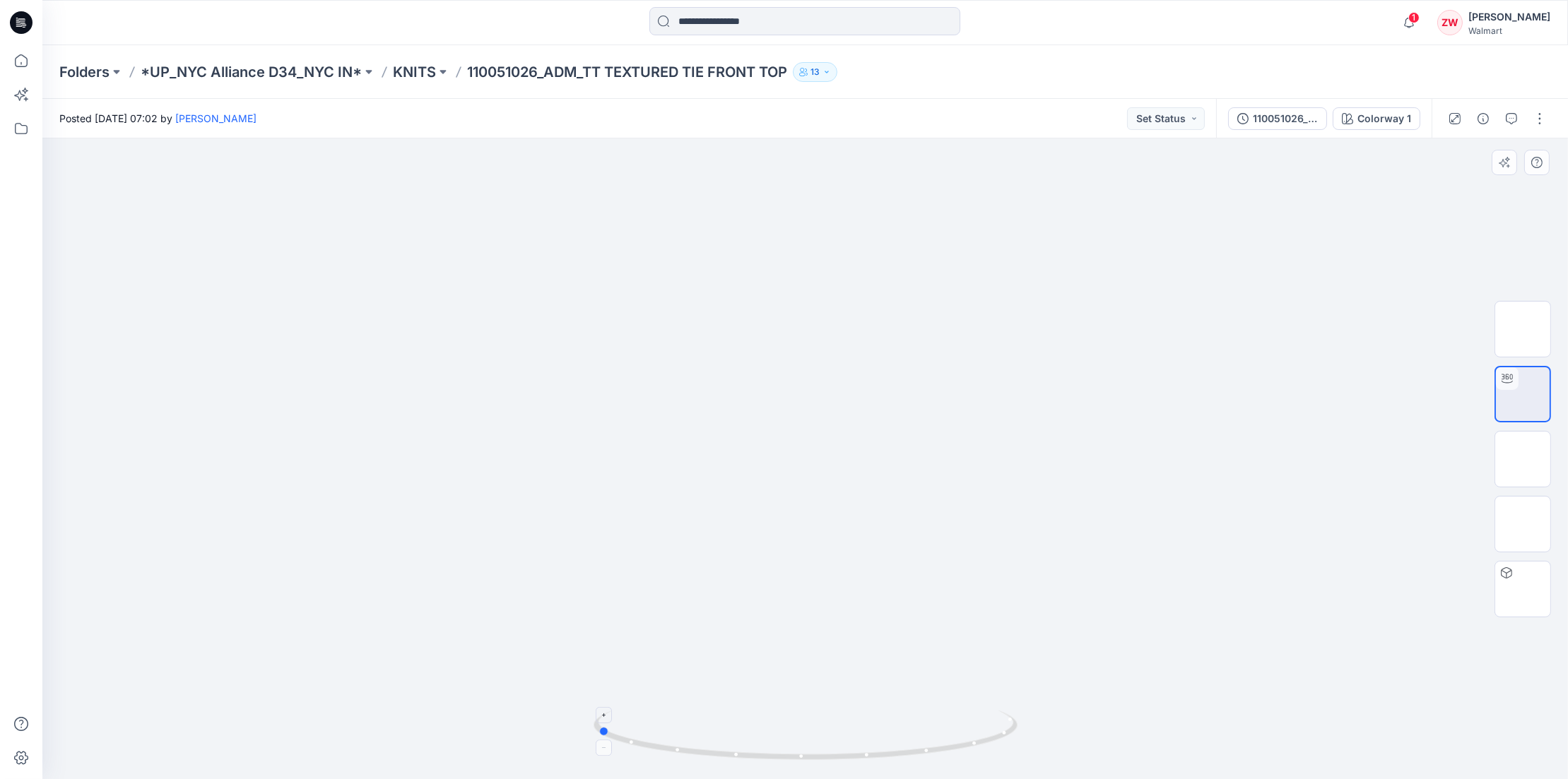
drag, startPoint x: 890, startPoint y: 750, endPoint x: 681, endPoint y: 760, distance: 209.2
click at [681, 760] on icon at bounding box center [807, 737] width 428 height 53
drag, startPoint x: 826, startPoint y: 397, endPoint x: 826, endPoint y: 438, distance: 41.0
drag, startPoint x: 886, startPoint y: 751, endPoint x: 713, endPoint y: 764, distance: 173.5
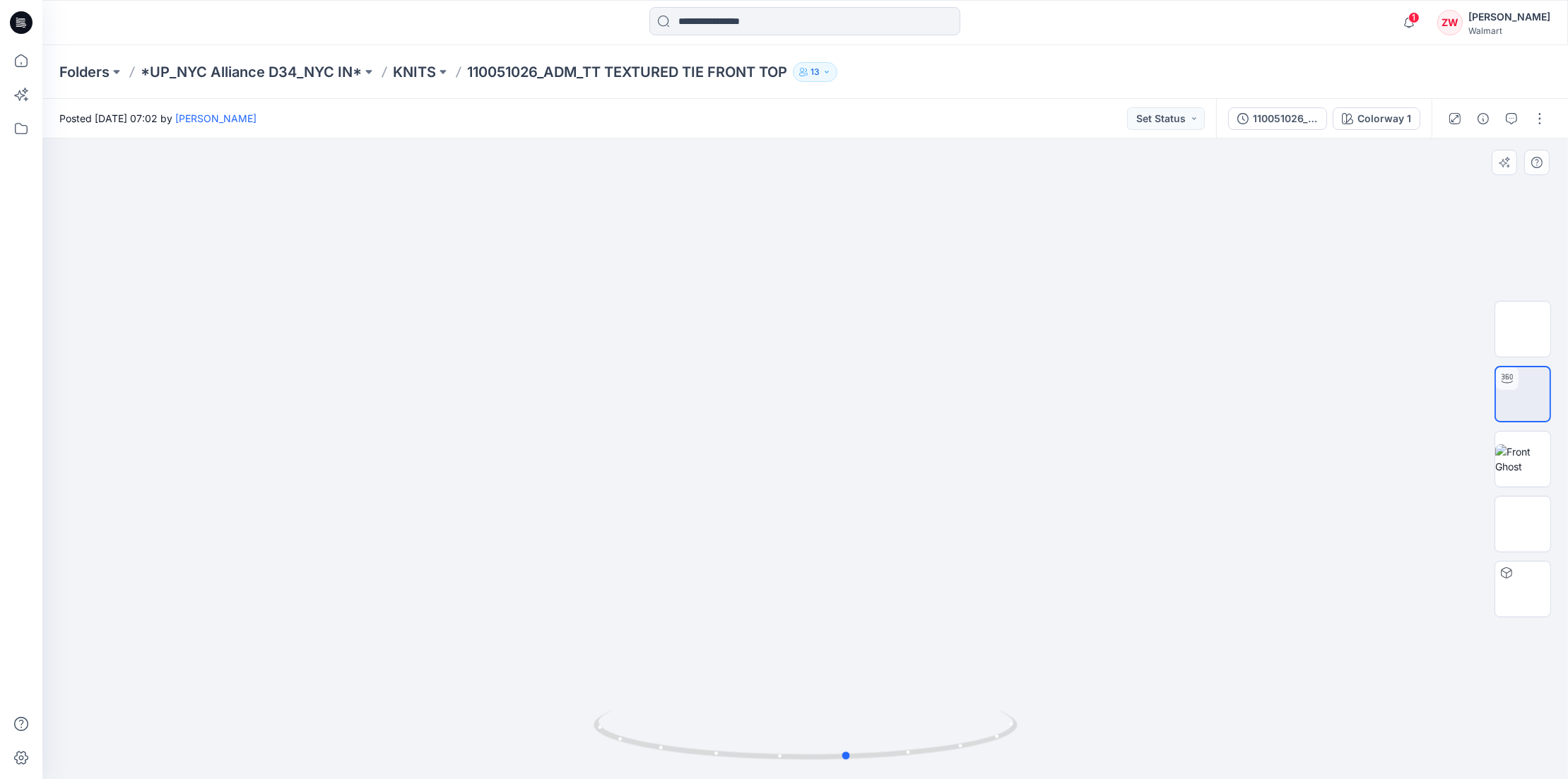
click at [713, 764] on div at bounding box center [805, 744] width 424 height 70
drag, startPoint x: 715, startPoint y: 764, endPoint x: 675, endPoint y: 763, distance: 40.0
click at [675, 763] on div at bounding box center [805, 744] width 424 height 70
click at [420, 67] on p "KNITS" at bounding box center [414, 72] width 43 height 19
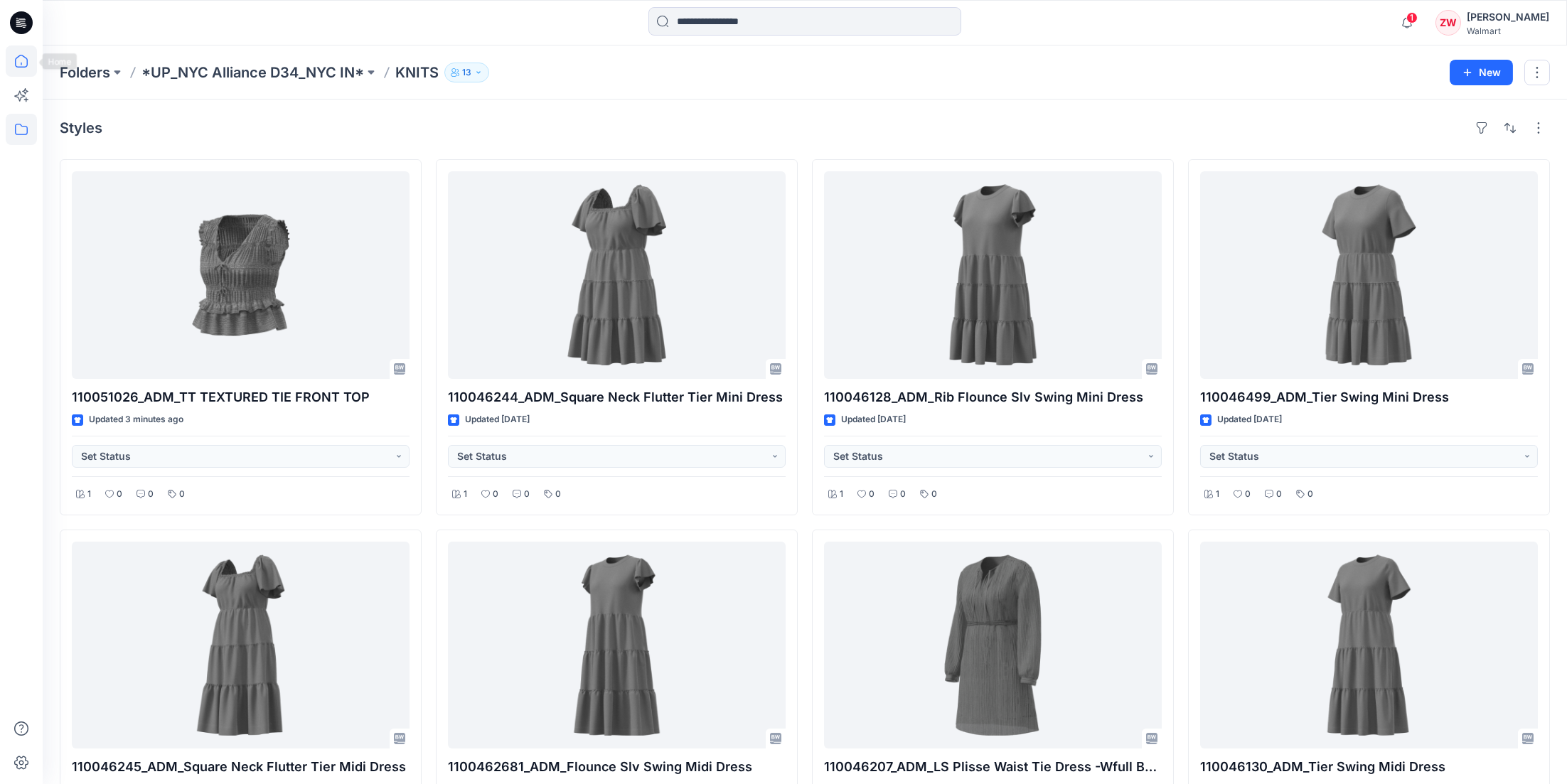
click at [21, 46] on icon at bounding box center [21, 60] width 31 height 31
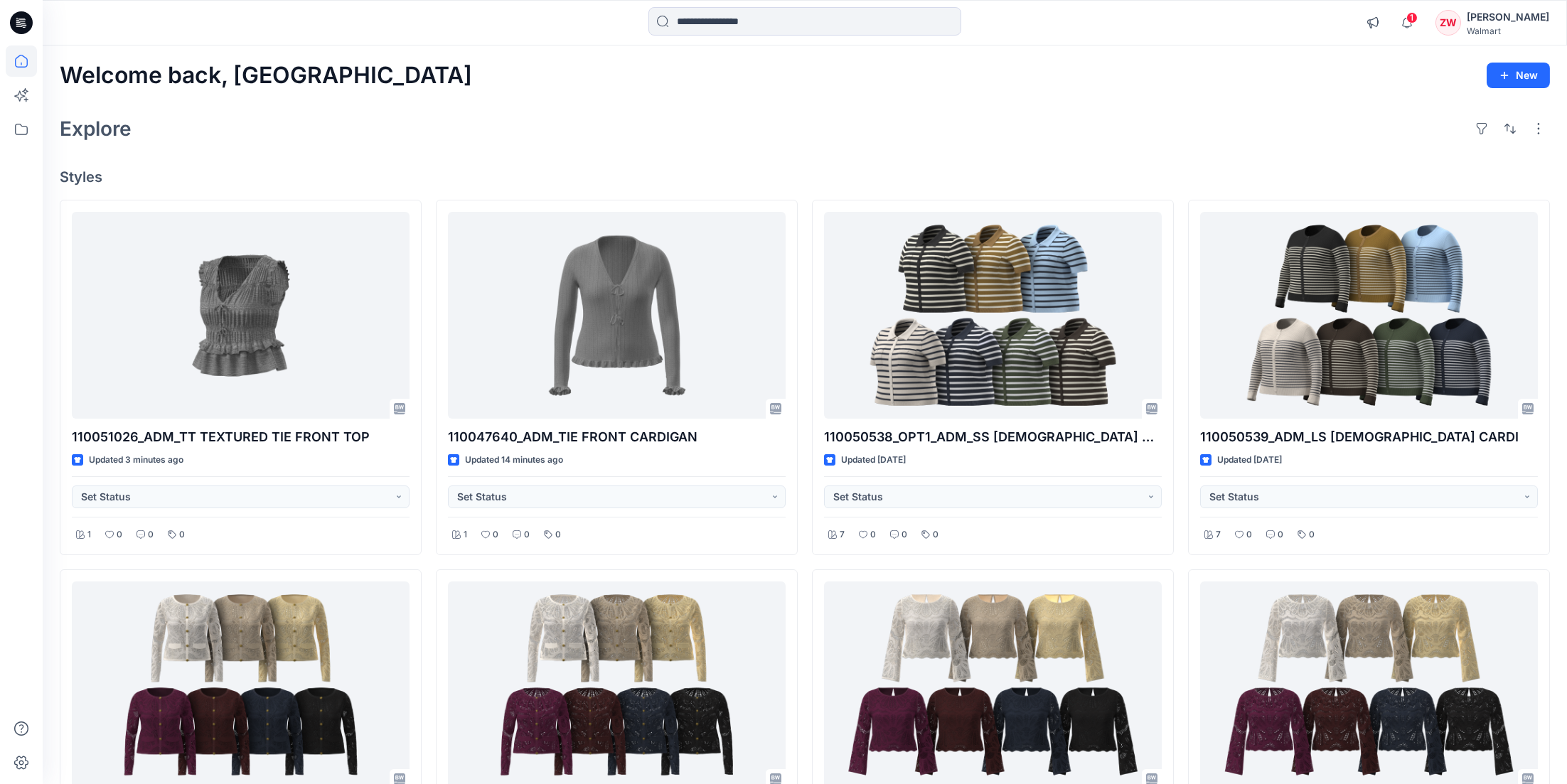
click at [555, 78] on div "Welcome back, Zhonglin New" at bounding box center [805, 75] width 1490 height 26
click at [402, 152] on div "Welcome back, Zhonglin New Explore Styles 110051026_ADM_TT TEXTURED TIE FRONT T…" at bounding box center [805, 704] width 1525 height 1317
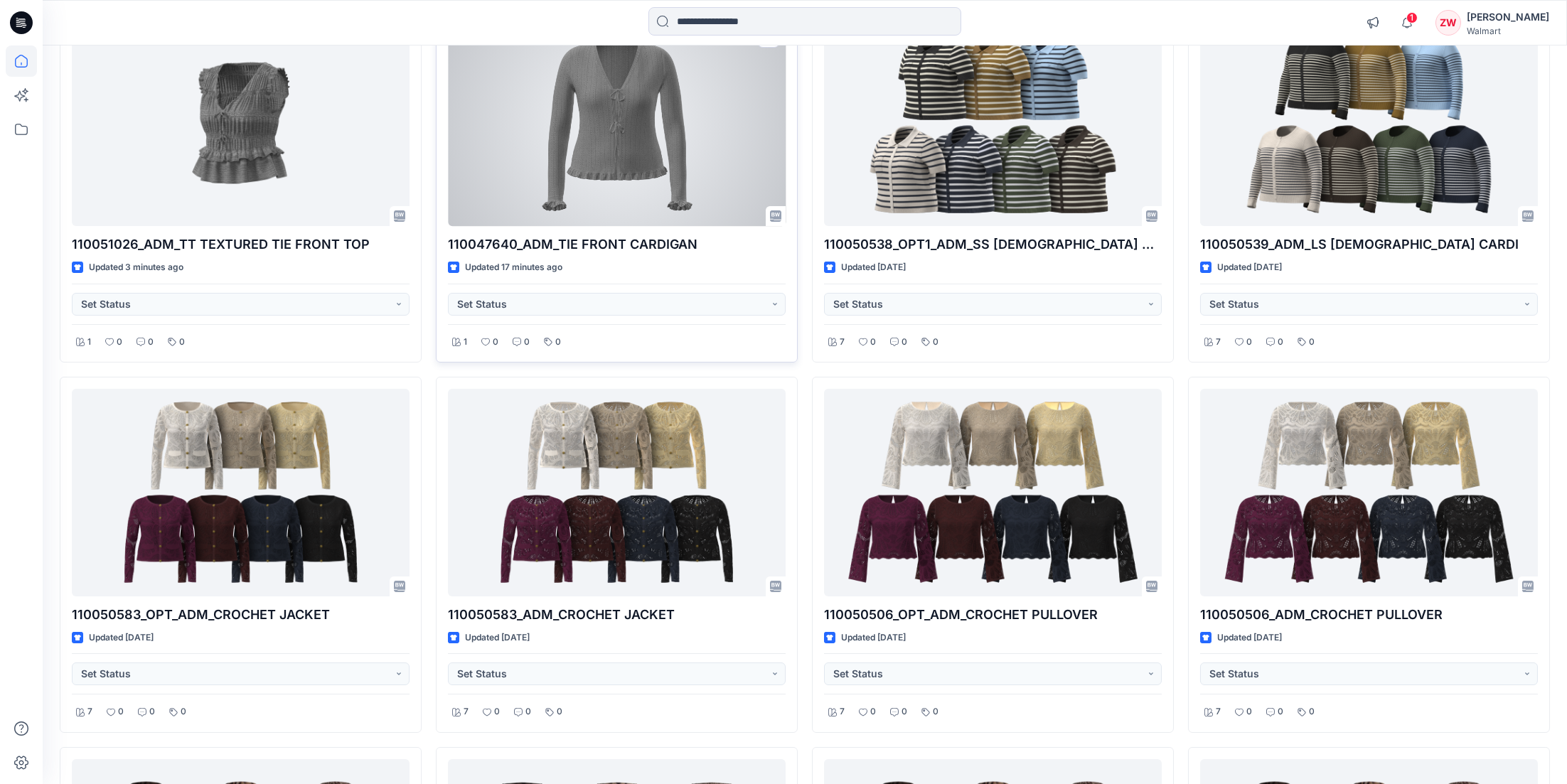
scroll to position [213, 0]
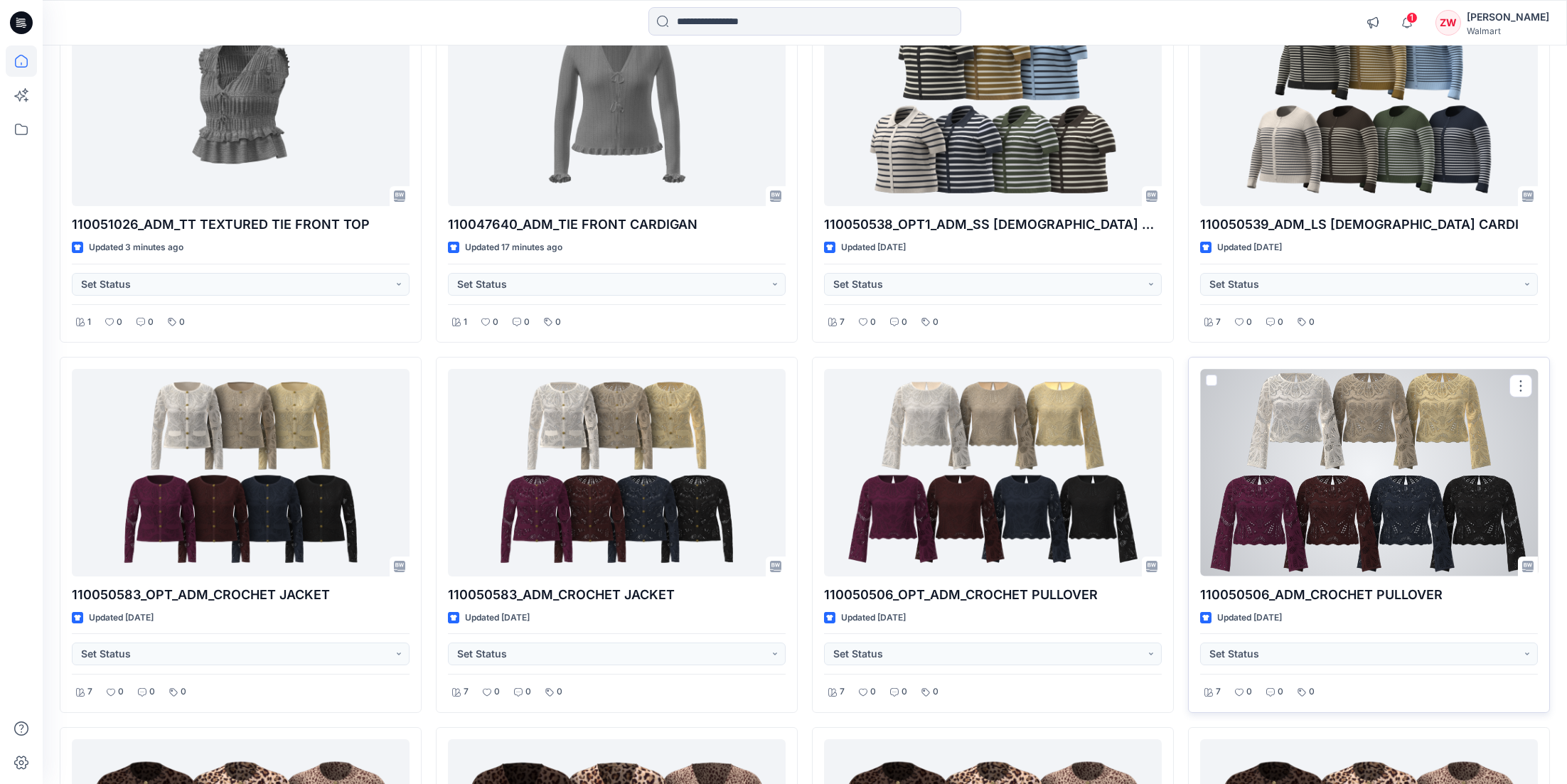
click at [1264, 414] on div at bounding box center [1368, 472] width 337 height 208
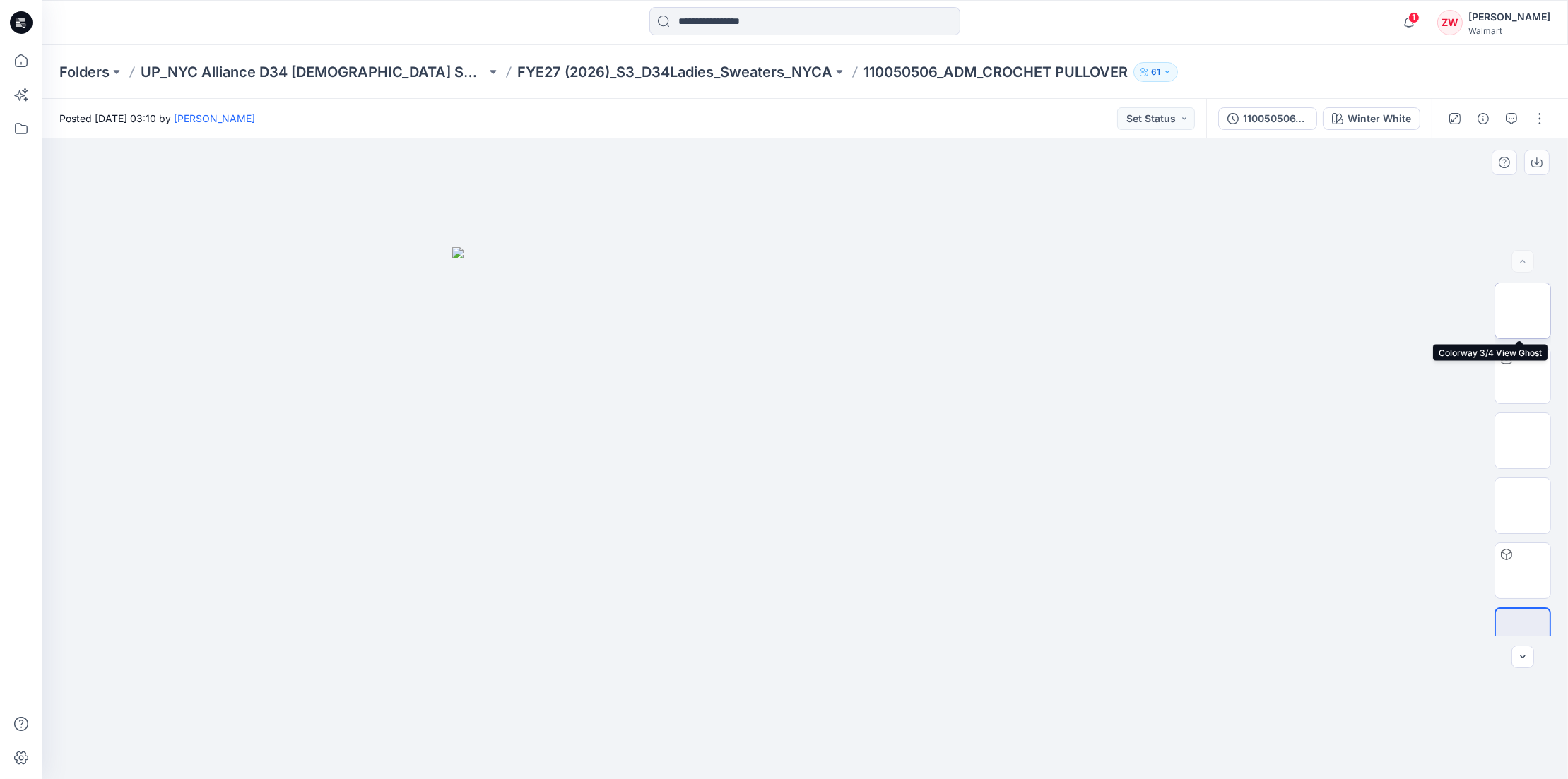
click at [1523, 310] on img at bounding box center [1523, 310] width 0 height 0
click at [1523, 441] on img at bounding box center [1523, 441] width 0 height 0
click at [661, 69] on p "FYE27 (2026)_S3_D34Ladies_Sweaters_NYCA" at bounding box center [675, 72] width 315 height 19
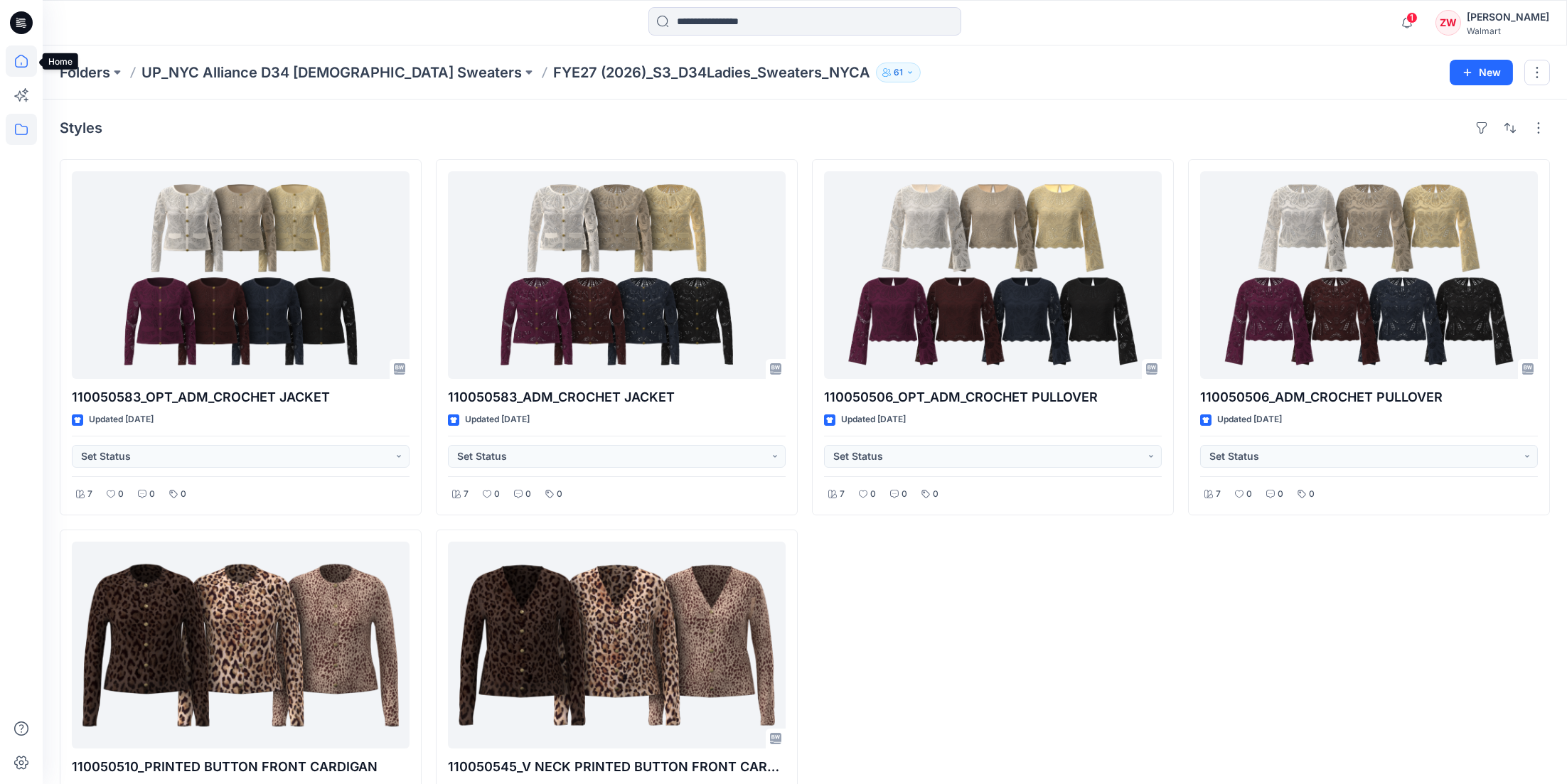
click at [10, 56] on icon at bounding box center [21, 60] width 31 height 31
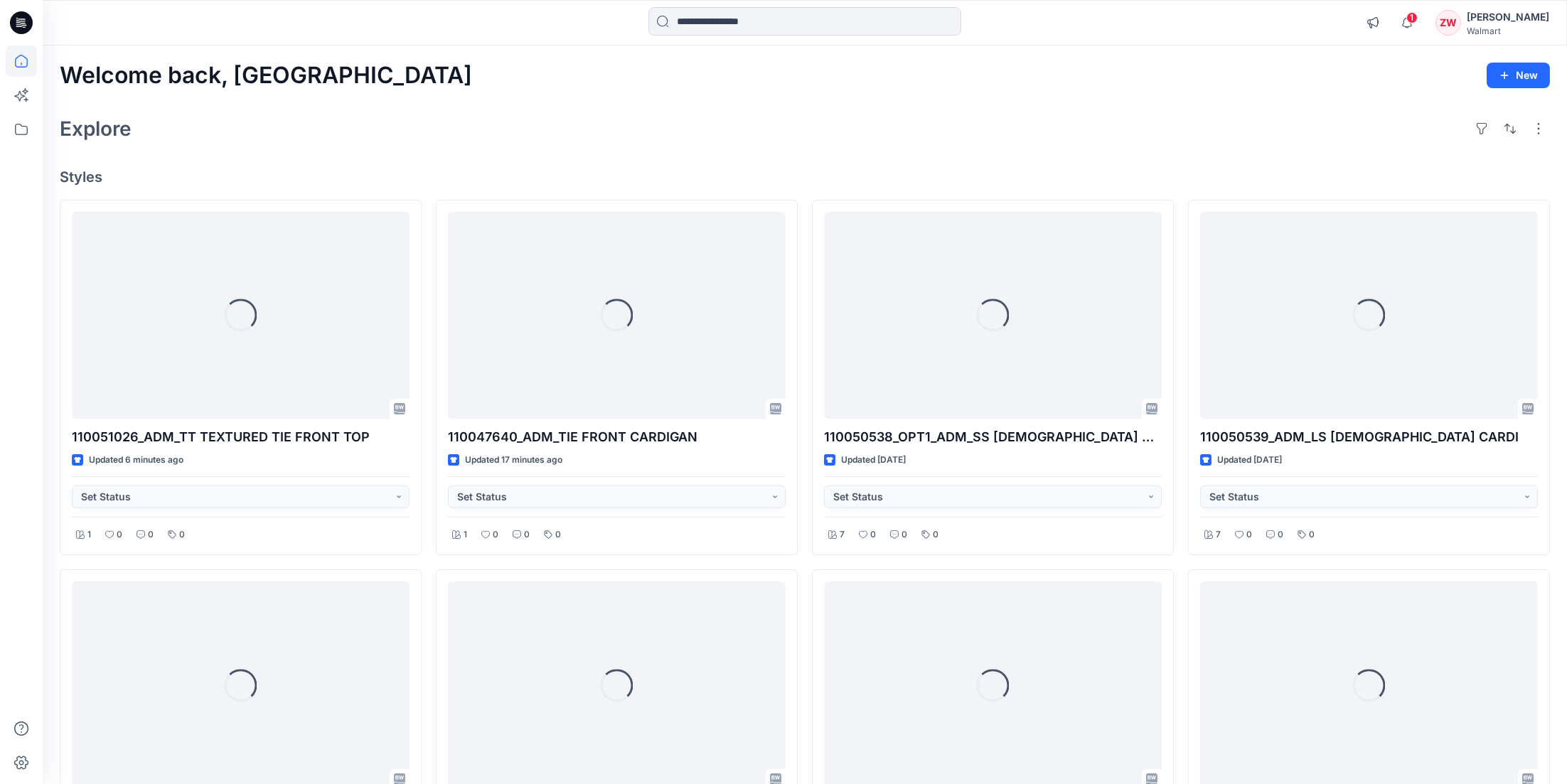
click at [777, 77] on div "Welcome back, Zhonglin New" at bounding box center [805, 75] width 1490 height 26
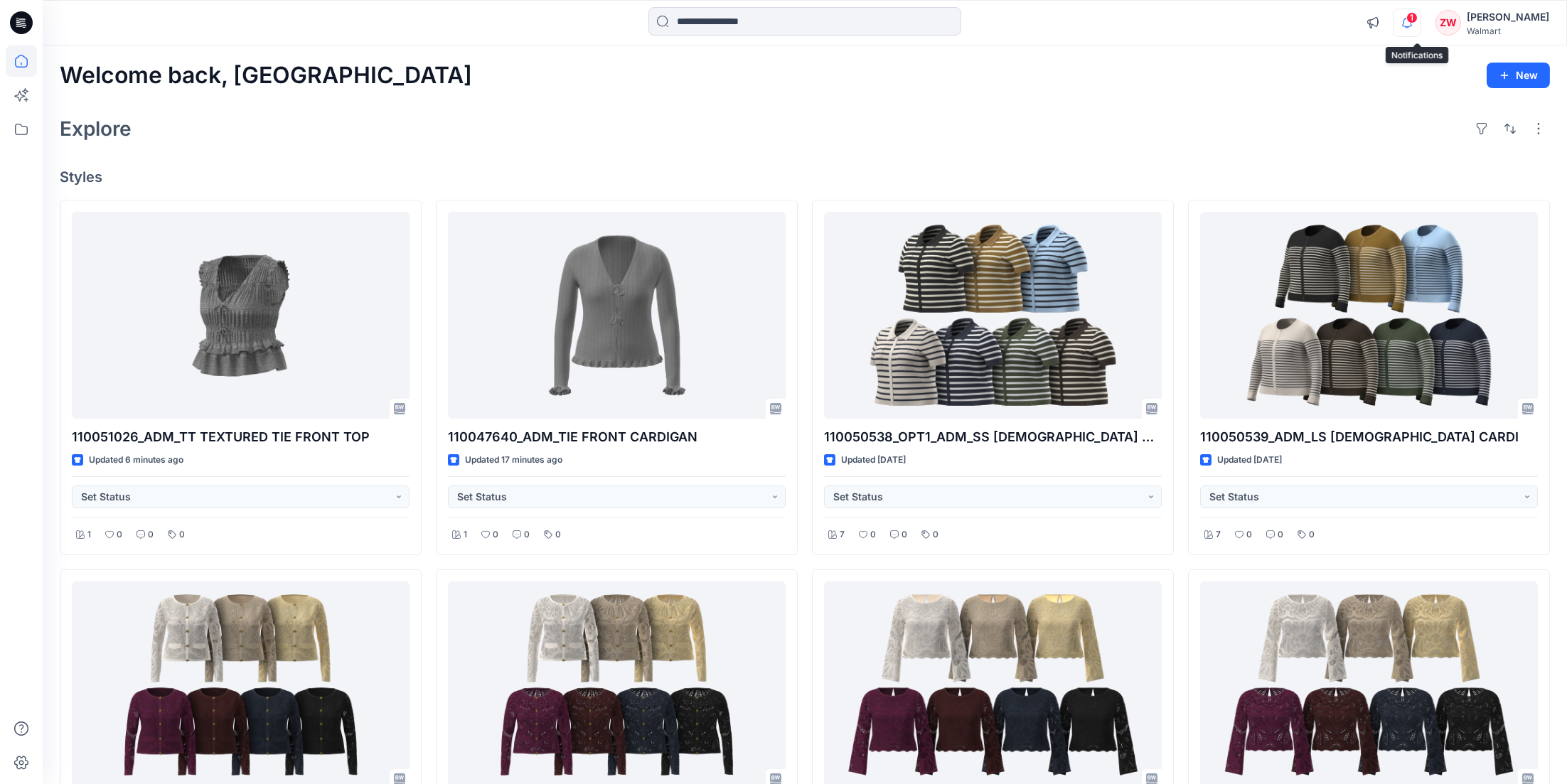
click at [1413, 16] on icon "button" at bounding box center [1407, 23] width 27 height 29
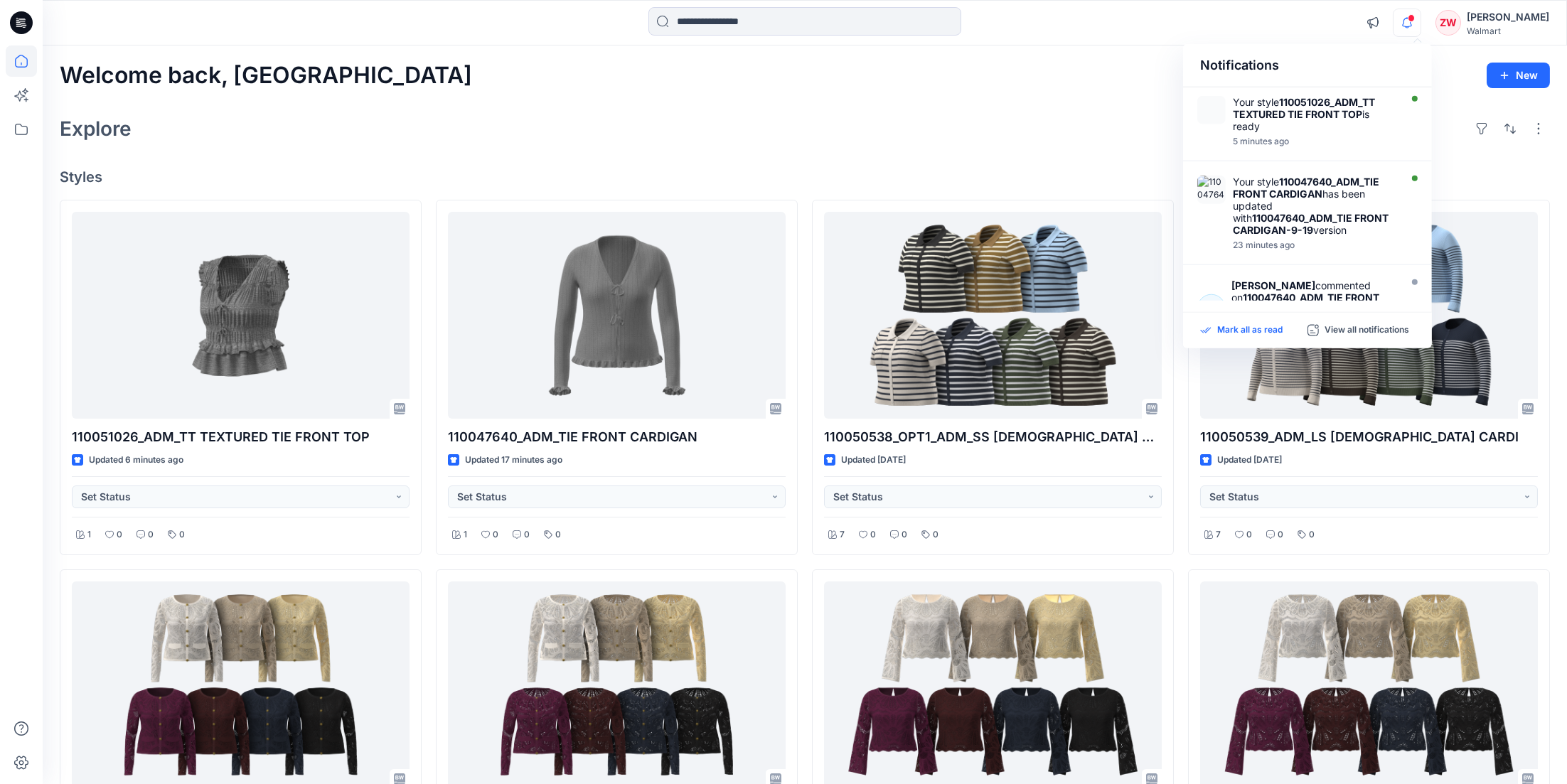
click at [1259, 327] on p "Mark all as read" at bounding box center [1250, 331] width 66 height 13
click at [887, 72] on div "Welcome back, Zhonglin New" at bounding box center [805, 75] width 1490 height 26
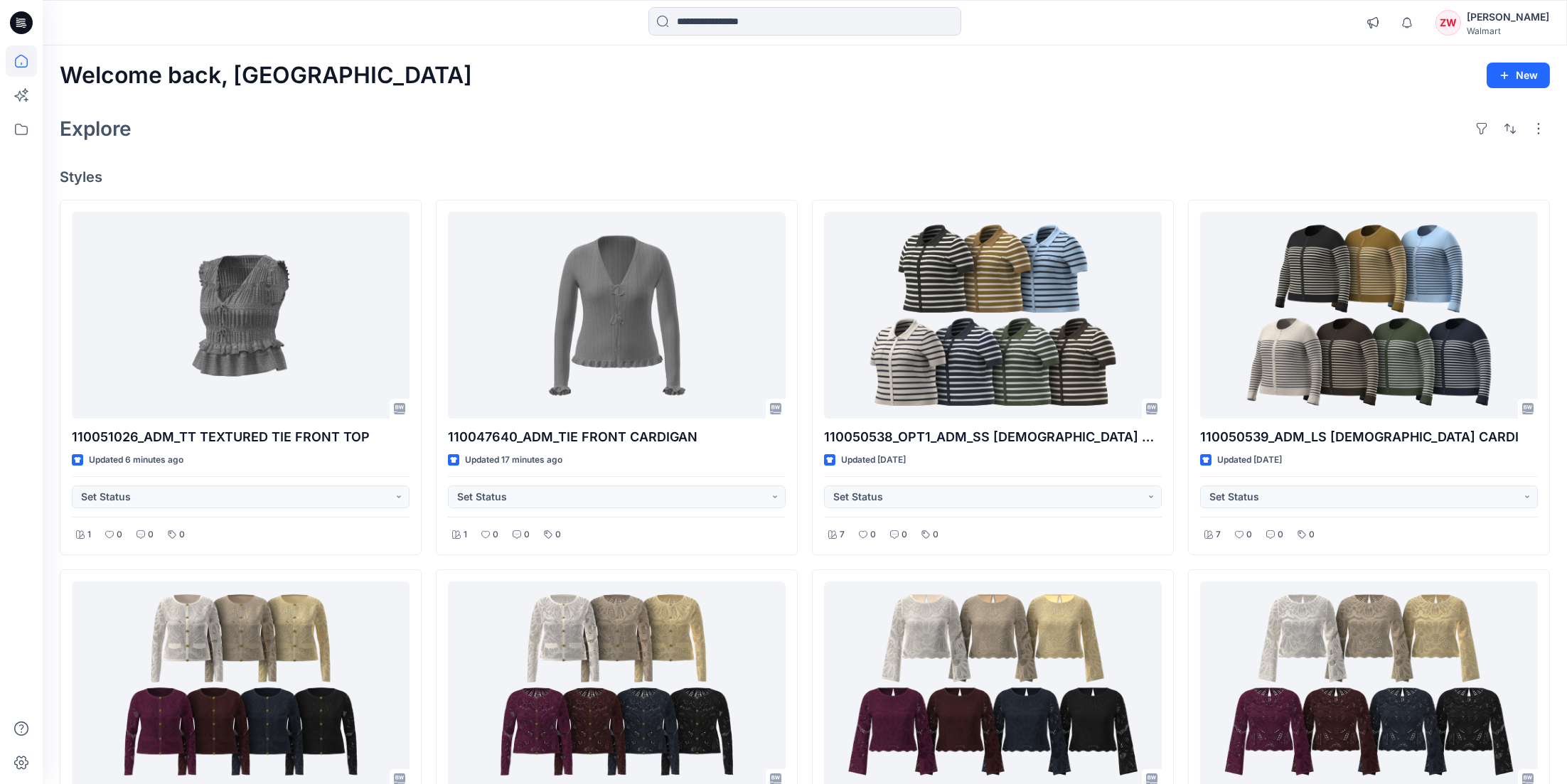
click at [1080, 90] on div "Welcome back, Zhonglin New Explore Styles 110051026_ADM_TT TEXTURED TIE FRONT T…" at bounding box center [805, 704] width 1525 height 1317
click at [16, 60] on icon at bounding box center [21, 60] width 31 height 31
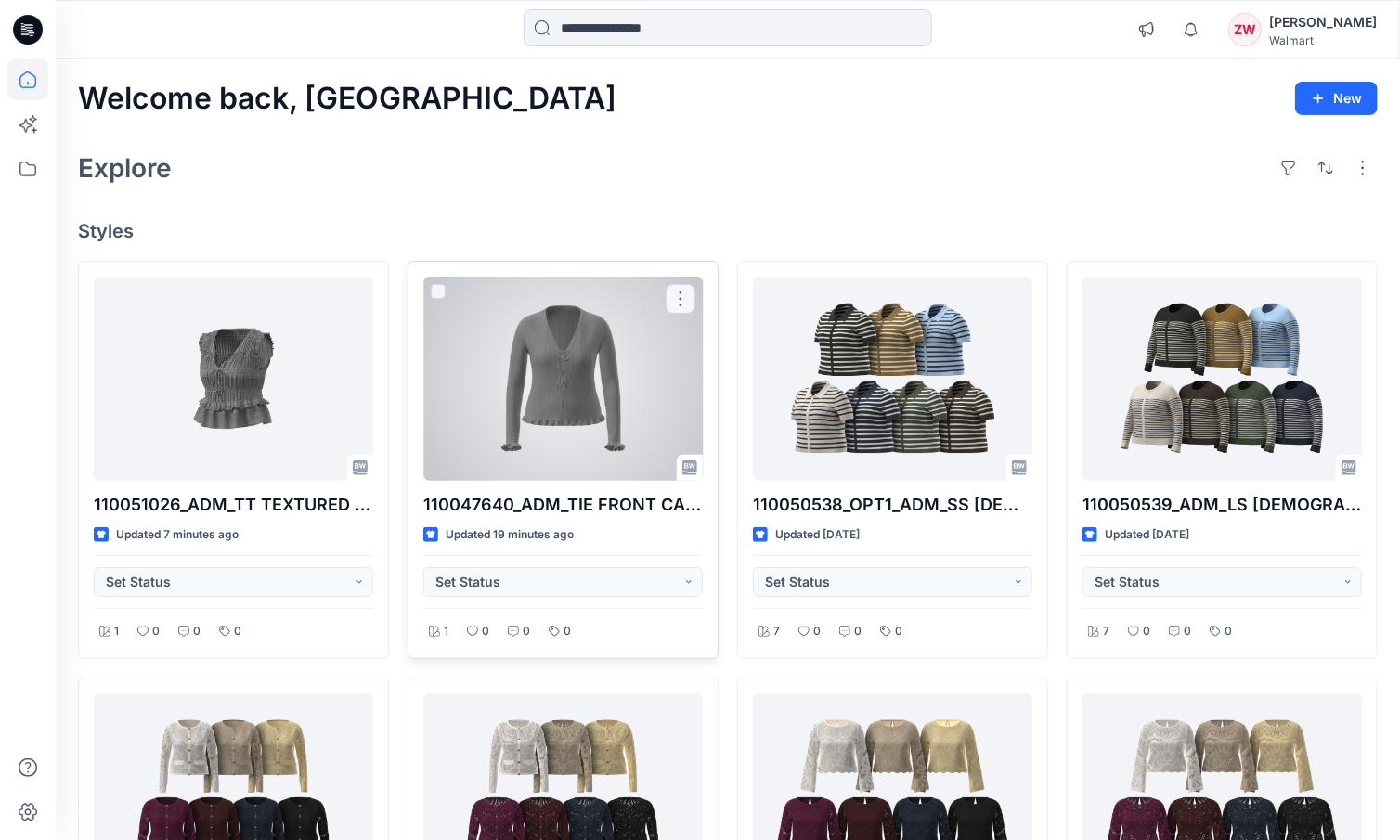
click at [548, 363] on div at bounding box center [564, 378] width 280 height 204
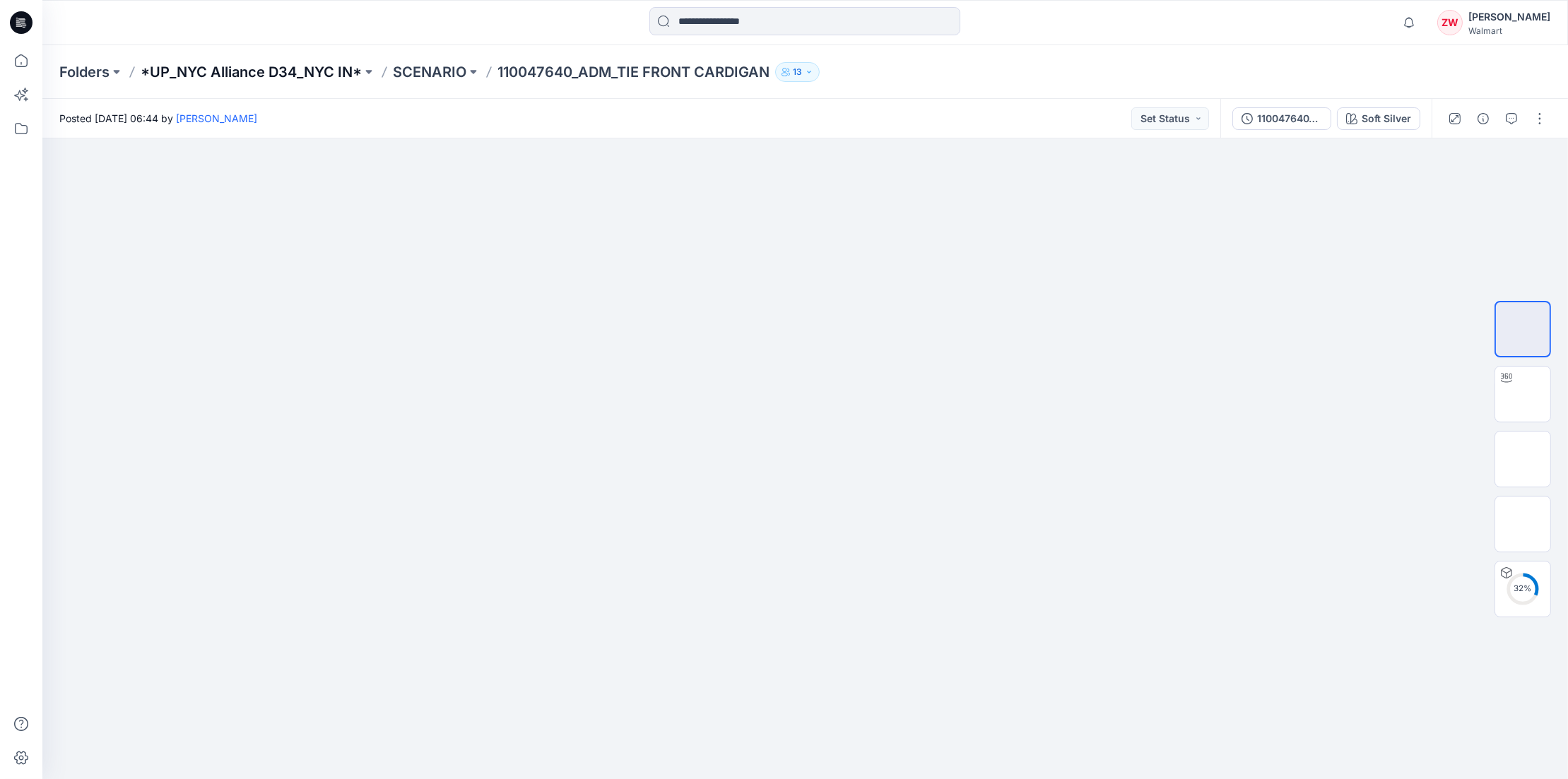
click at [297, 73] on p "*UP_NYC Alliance D34_NYC IN*" at bounding box center [251, 72] width 221 height 19
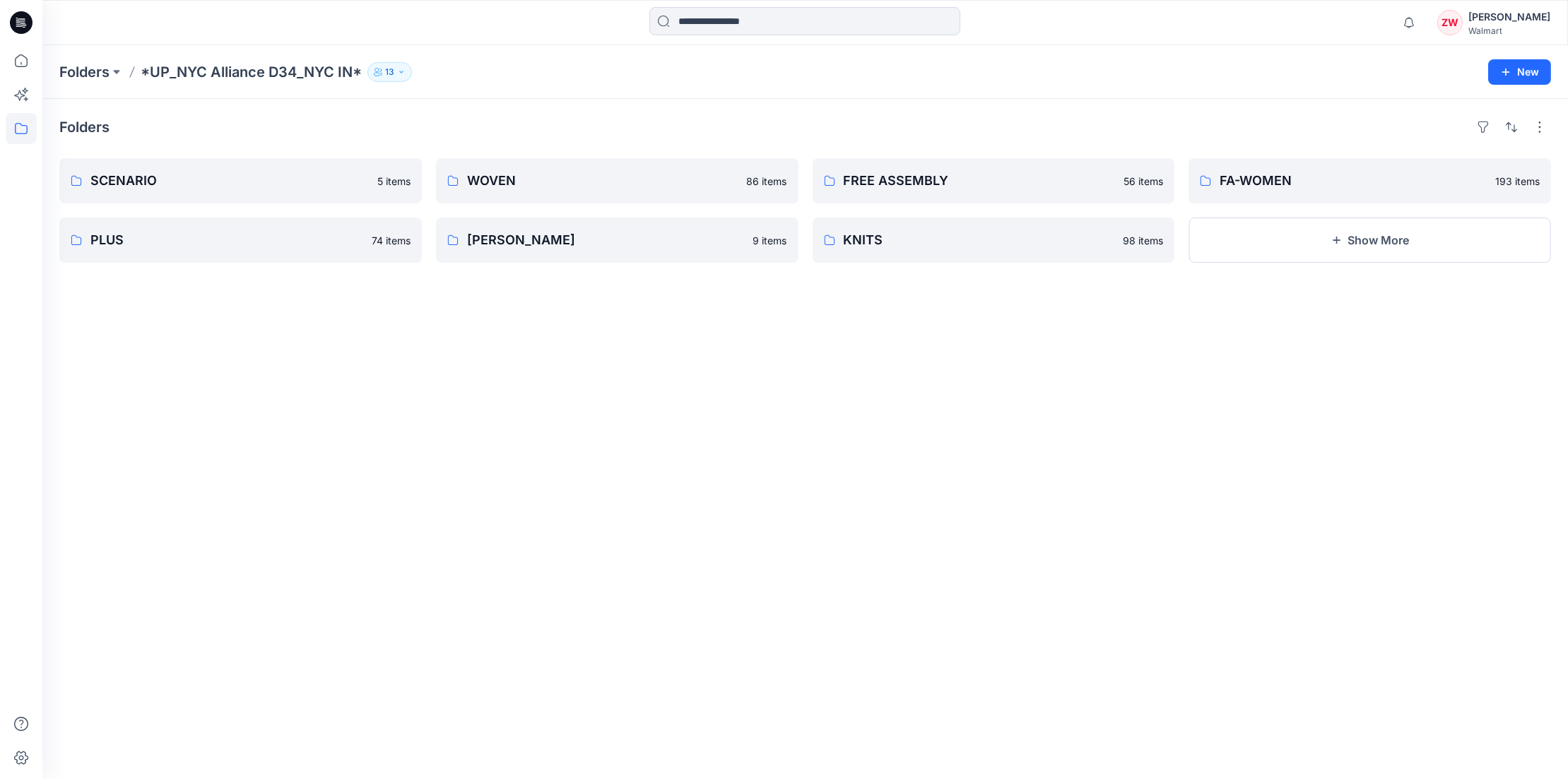
click at [611, 58] on div "Folders *UP_NYC Alliance D34_NYC IN* 13 New" at bounding box center [806, 72] width 1526 height 54
click at [896, 246] on p "KNITS" at bounding box center [993, 240] width 298 height 19
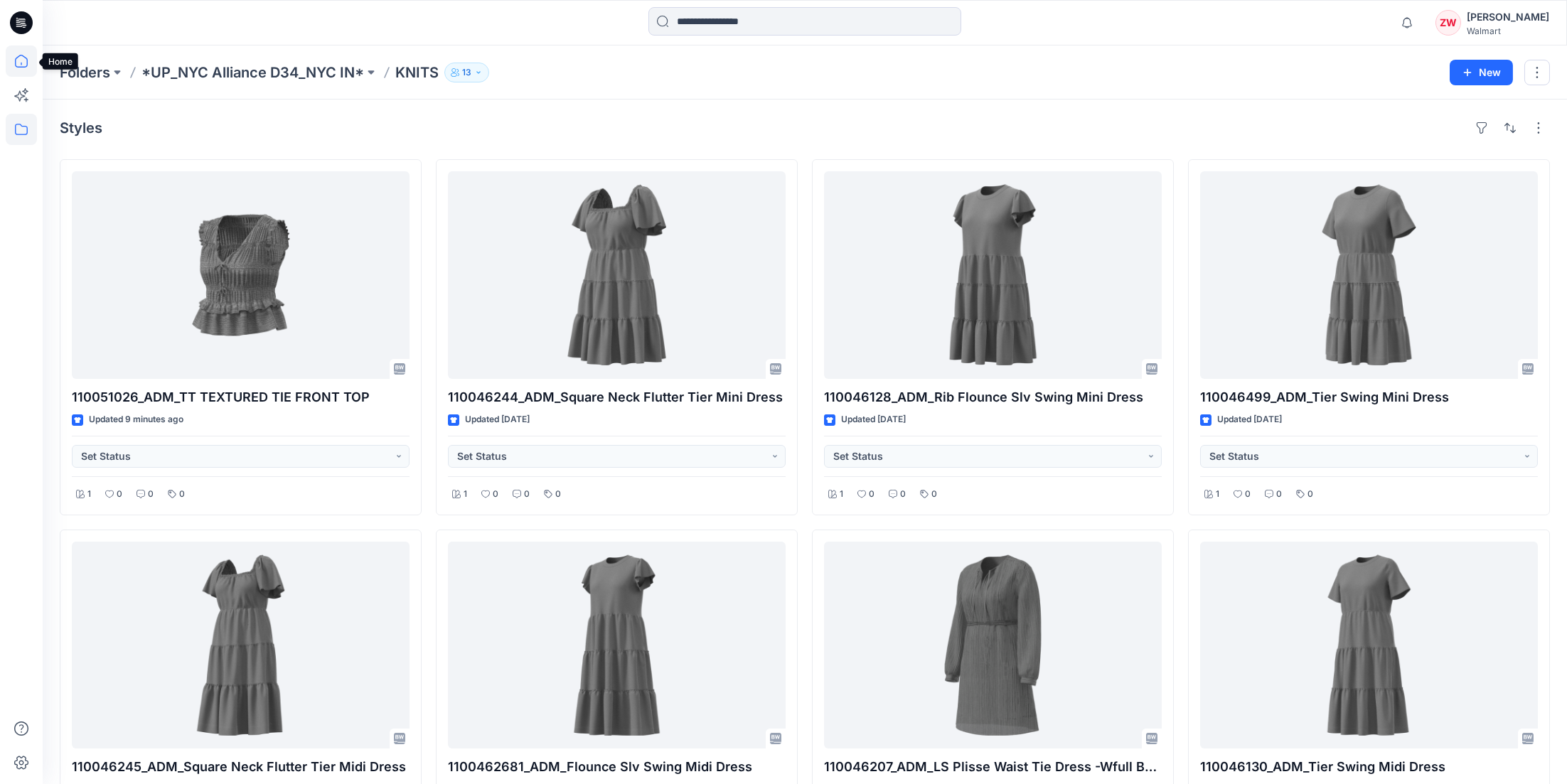
click at [17, 57] on icon at bounding box center [21, 60] width 31 height 31
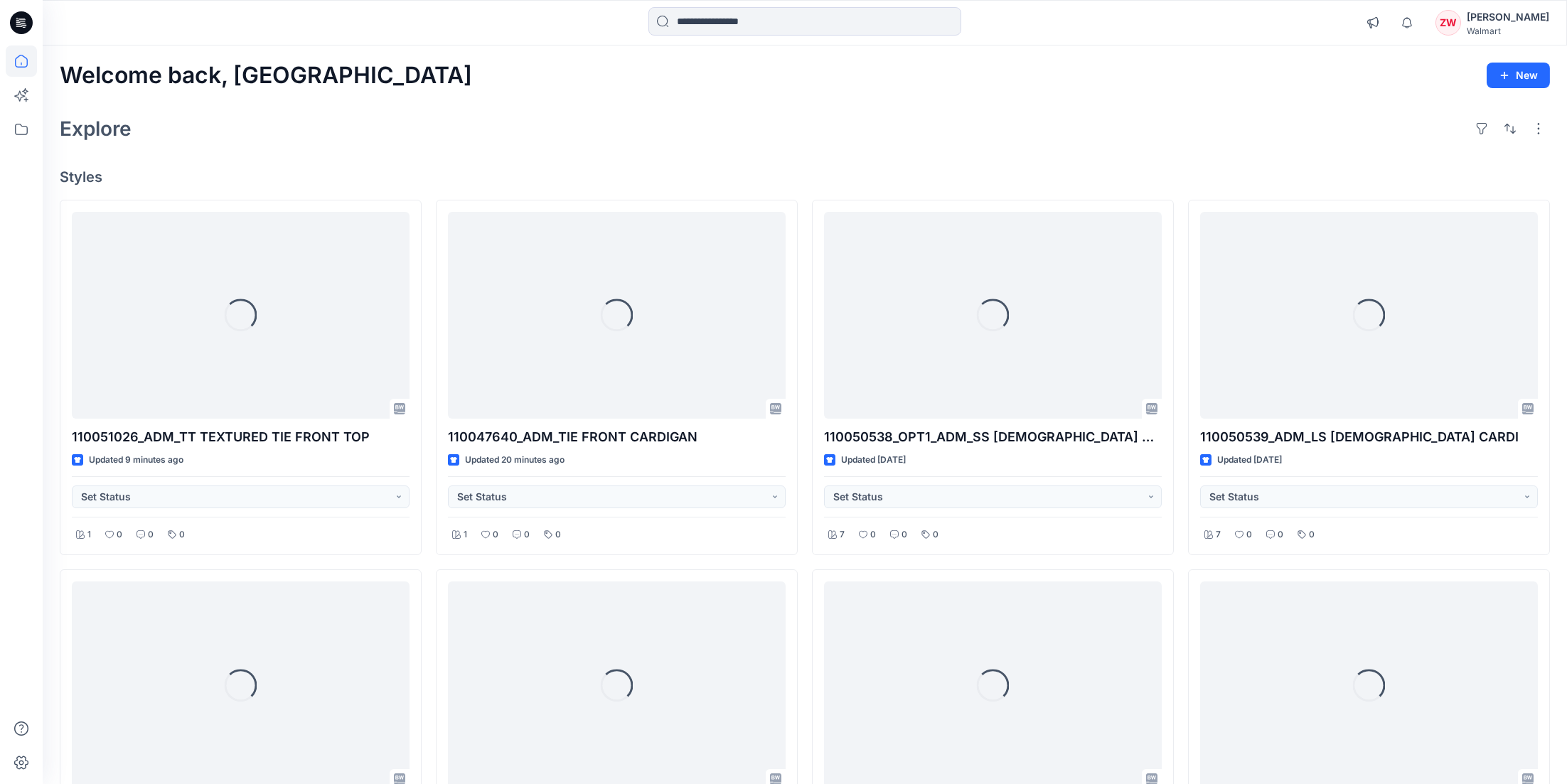
click at [772, 78] on div "Welcome back, Zhonglin New" at bounding box center [805, 75] width 1490 height 26
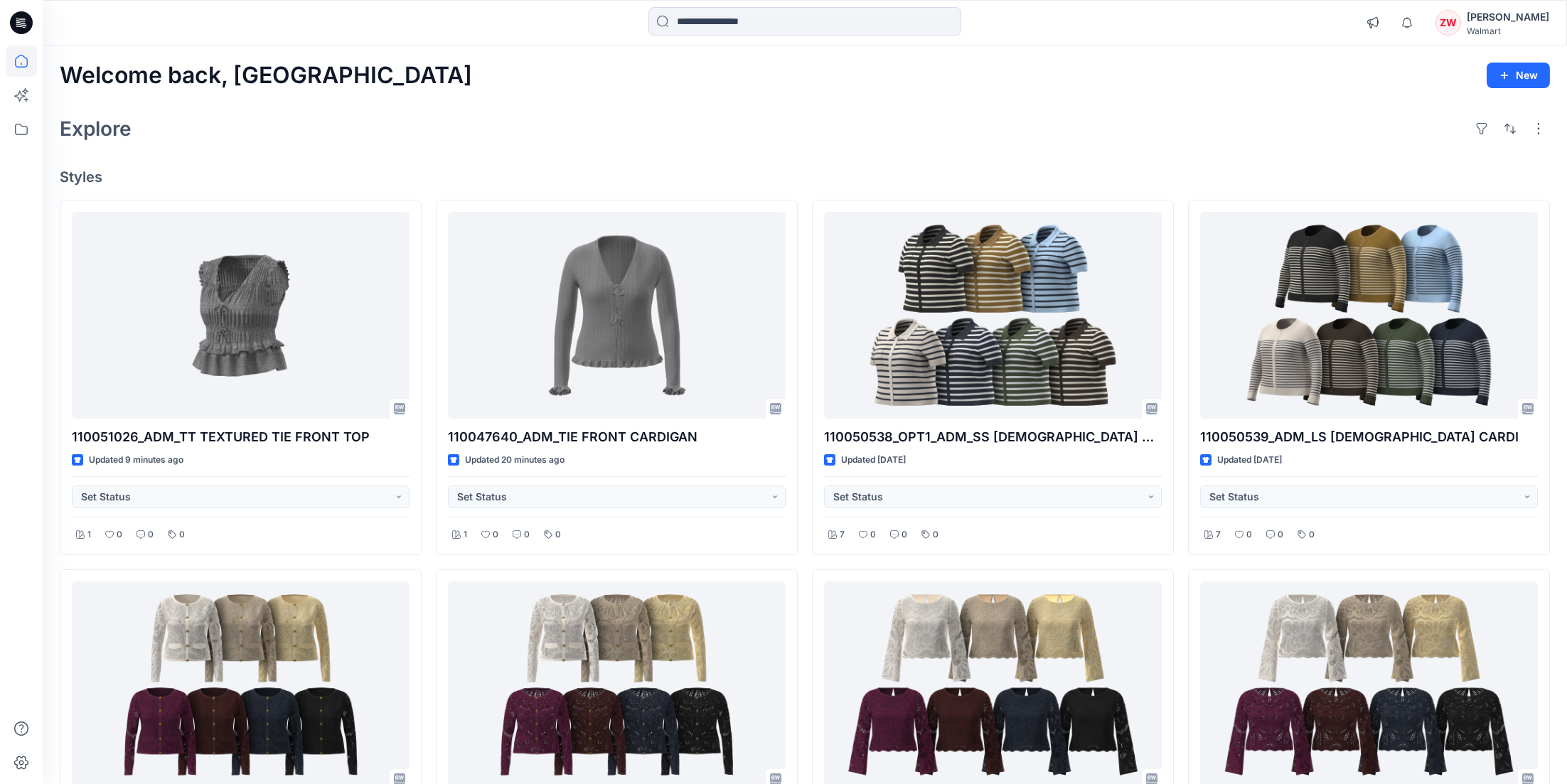
click at [839, 112] on div "Explore" at bounding box center [805, 128] width 1490 height 34
click at [8, 63] on icon at bounding box center [21, 60] width 31 height 31
click at [702, 82] on div "Welcome back, Zhonglin New" at bounding box center [805, 75] width 1490 height 26
click at [458, 128] on div "Explore" at bounding box center [805, 128] width 1490 height 34
click at [618, 131] on div "Explore" at bounding box center [805, 128] width 1490 height 34
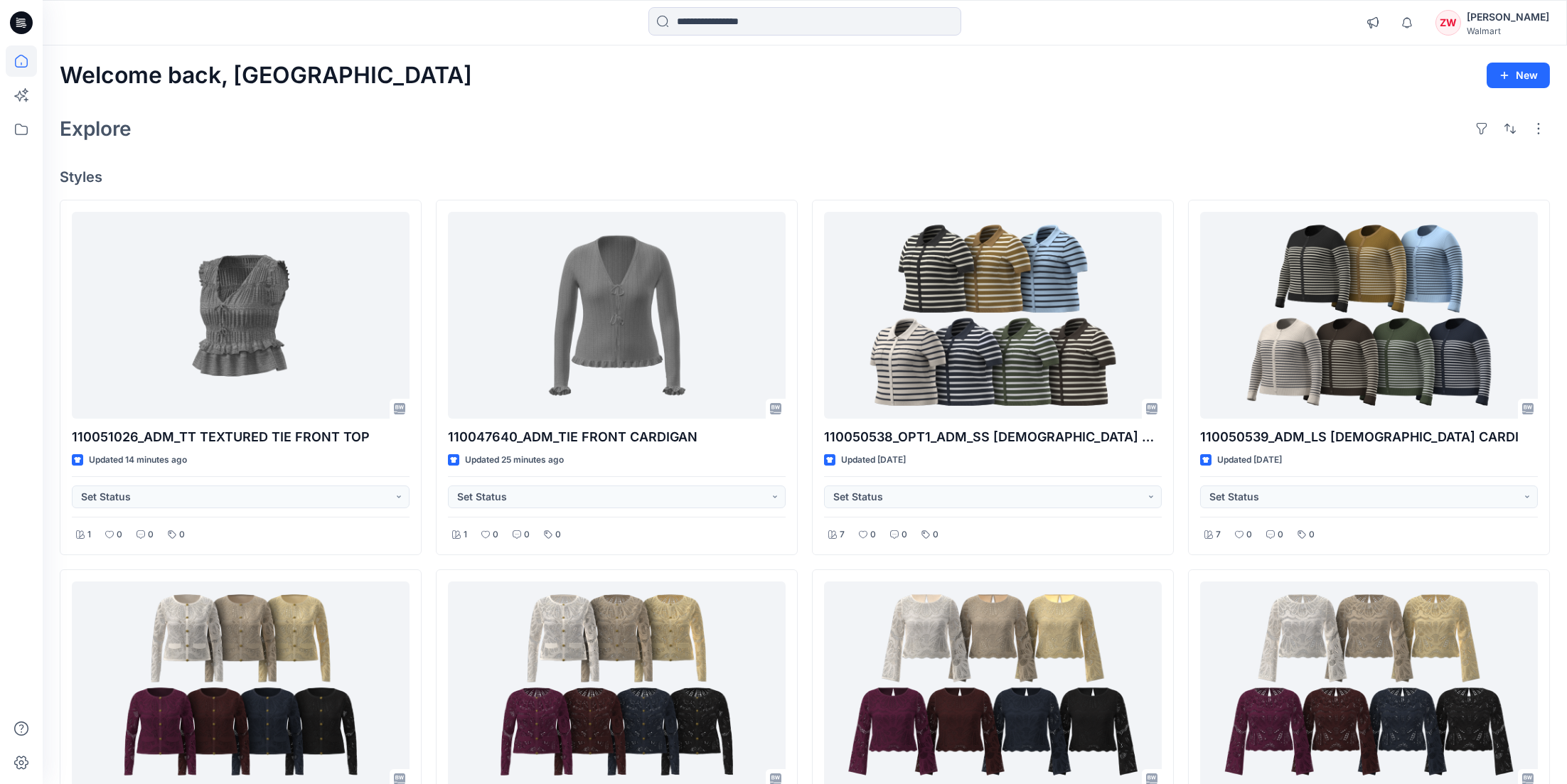
click at [1054, 79] on div "Welcome back, Zhonglin New" at bounding box center [805, 75] width 1490 height 26
